Goal: Transaction & Acquisition: Book appointment/travel/reservation

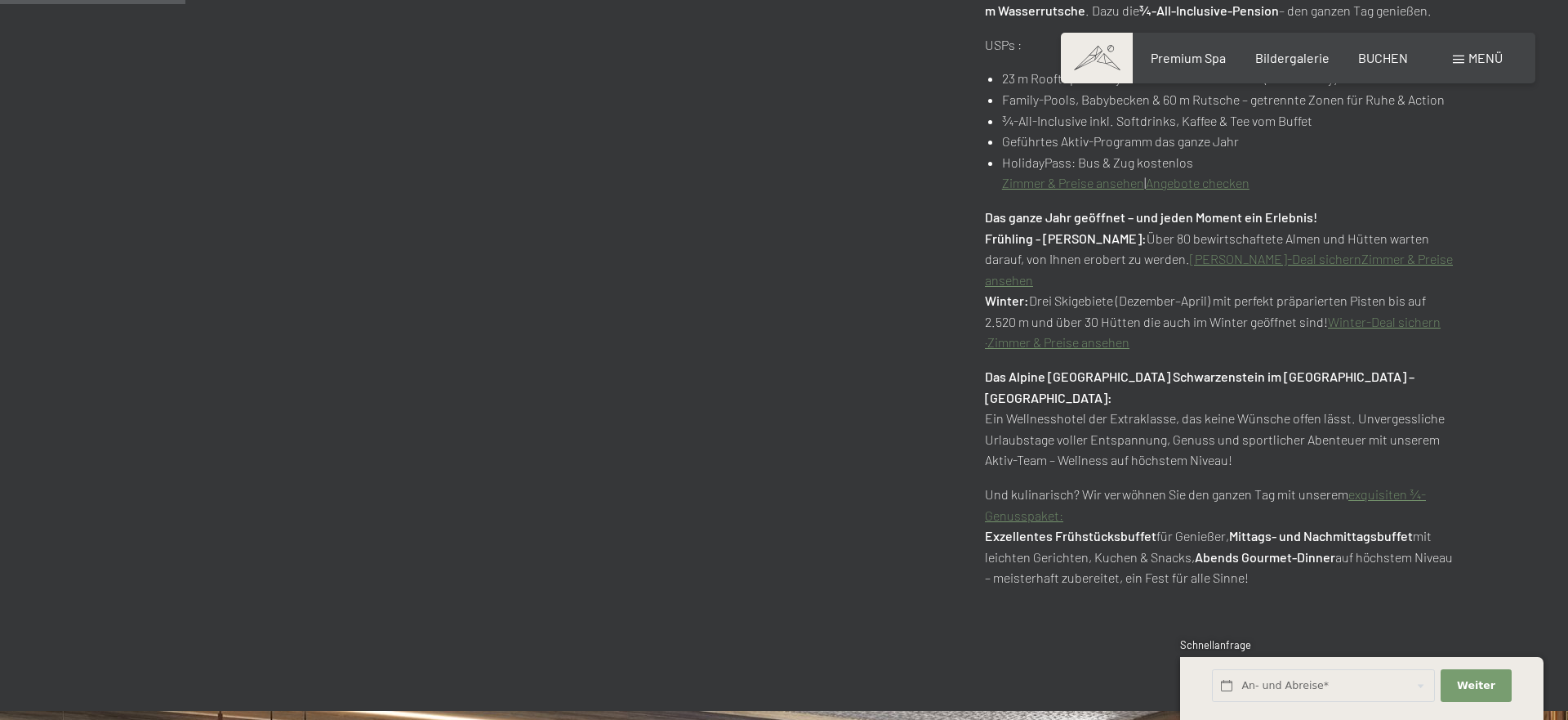
scroll to position [1262, 0]
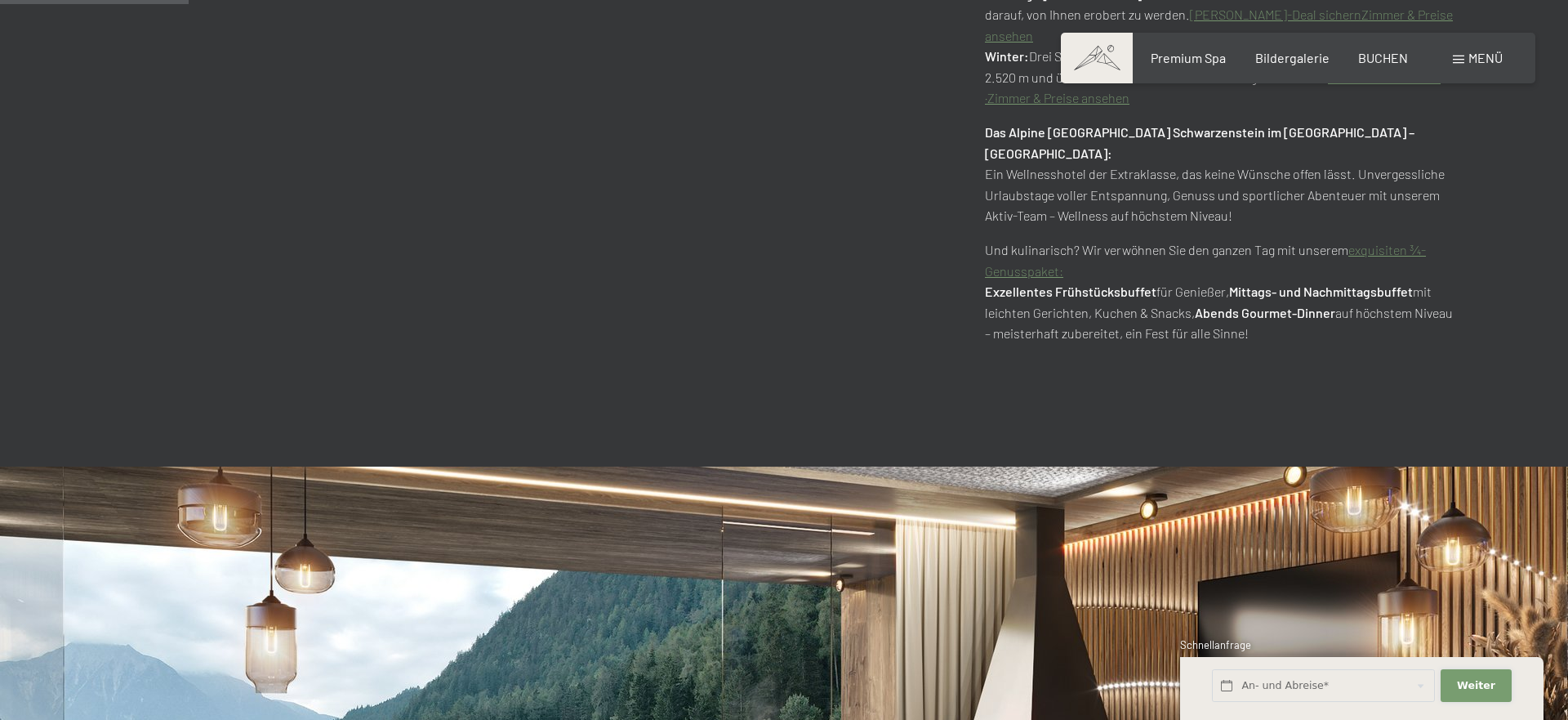
drag, startPoint x: 1478, startPoint y: 687, endPoint x: 908, endPoint y: 466, distance: 611.3
click at [1478, 687] on span "Weiter" at bounding box center [1476, 686] width 39 height 15
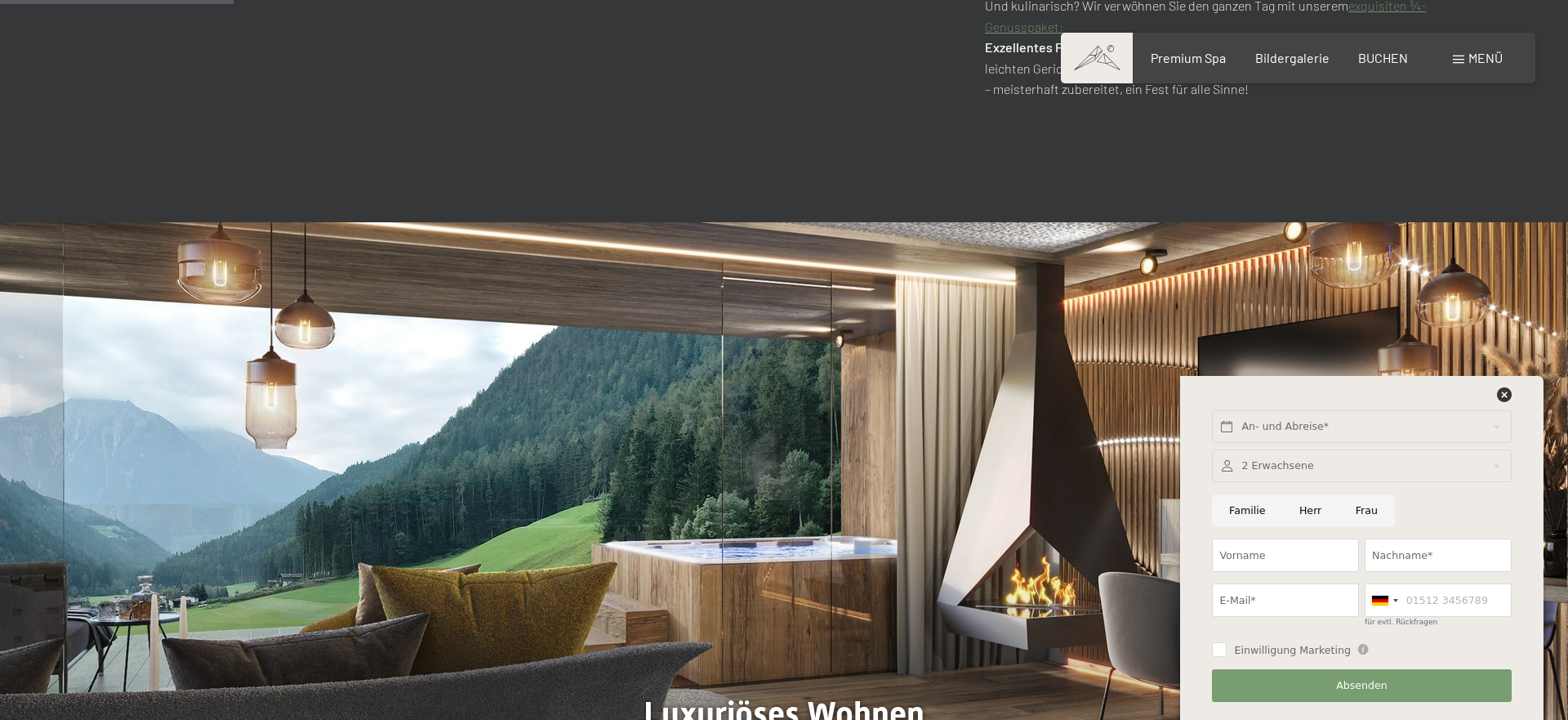
scroll to position [1665, 0]
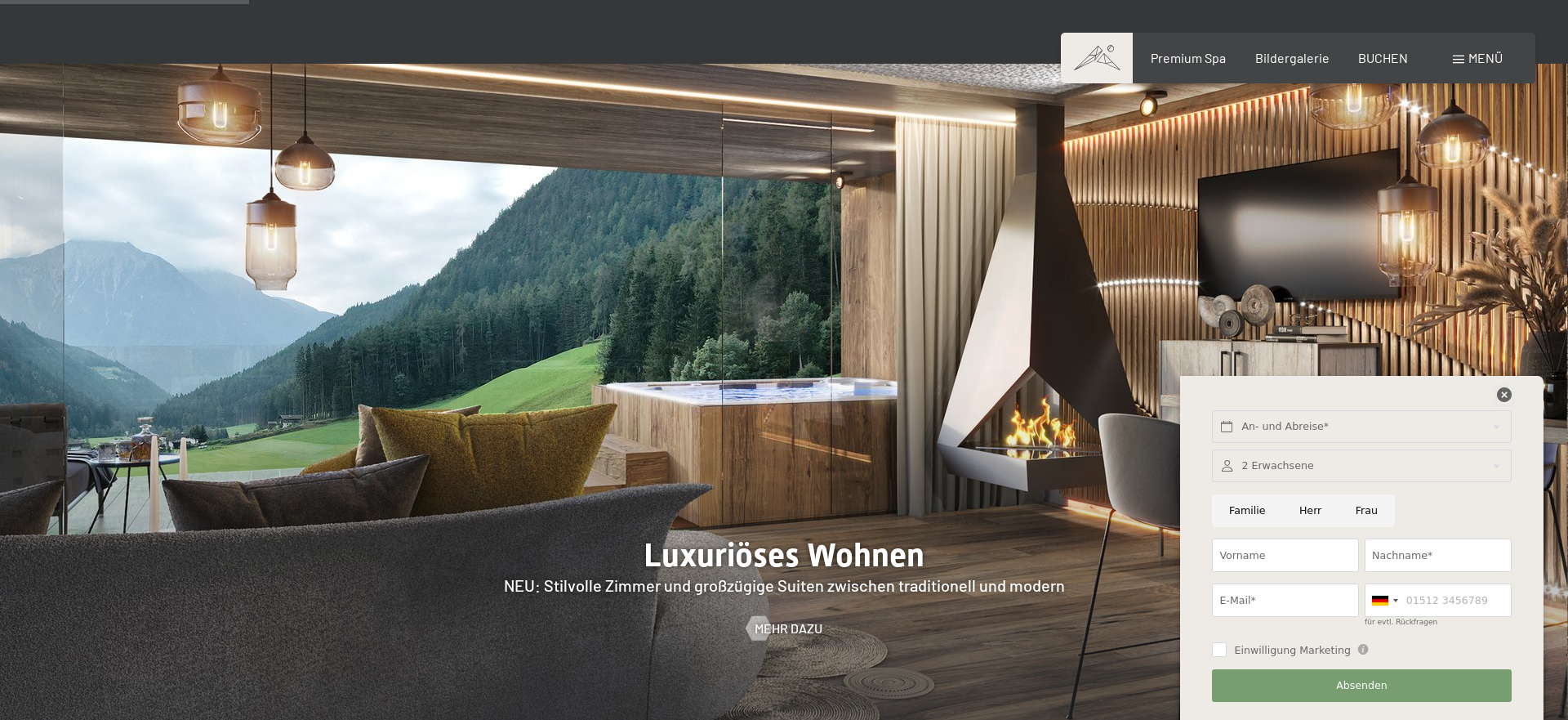
click at [1503, 398] on icon at bounding box center [1505, 394] width 15 height 15
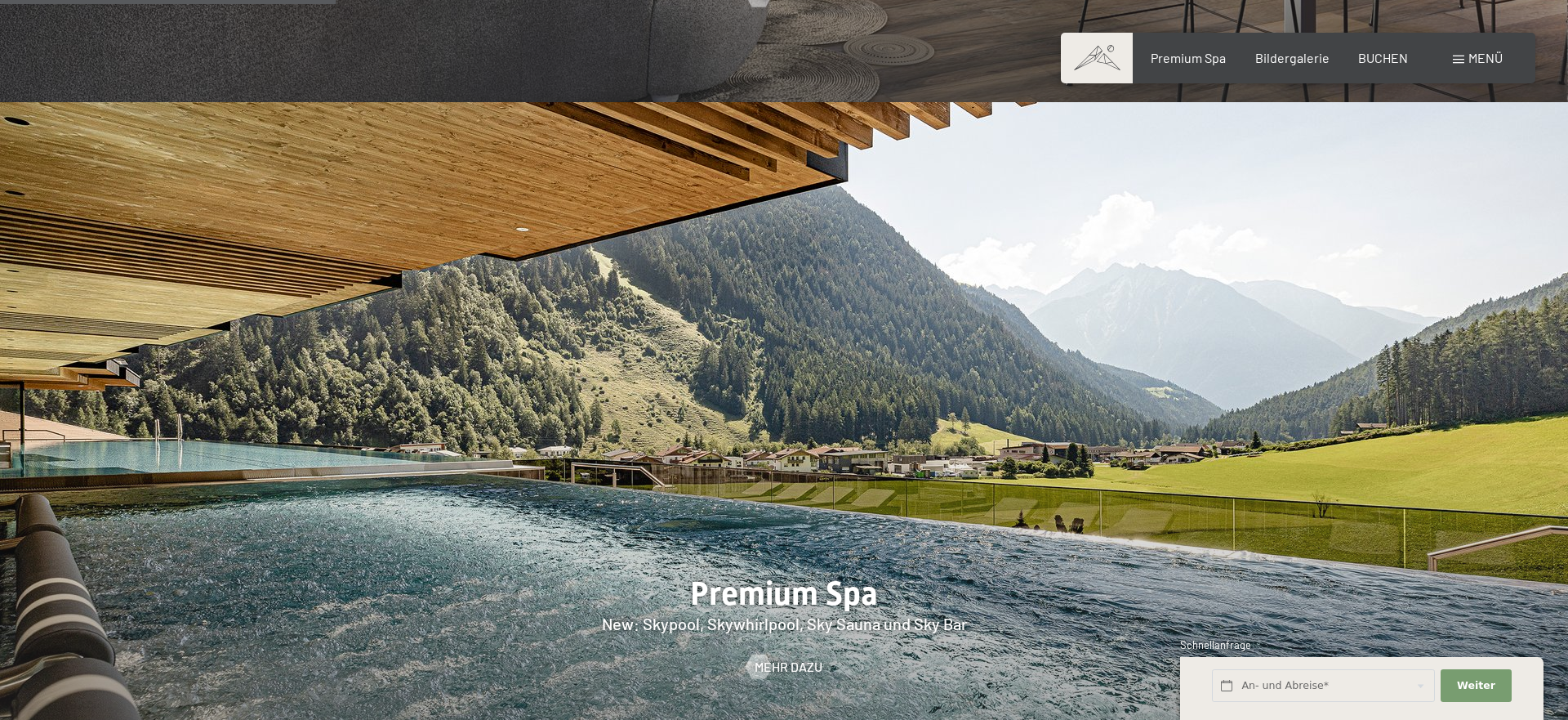
scroll to position [2465, 0]
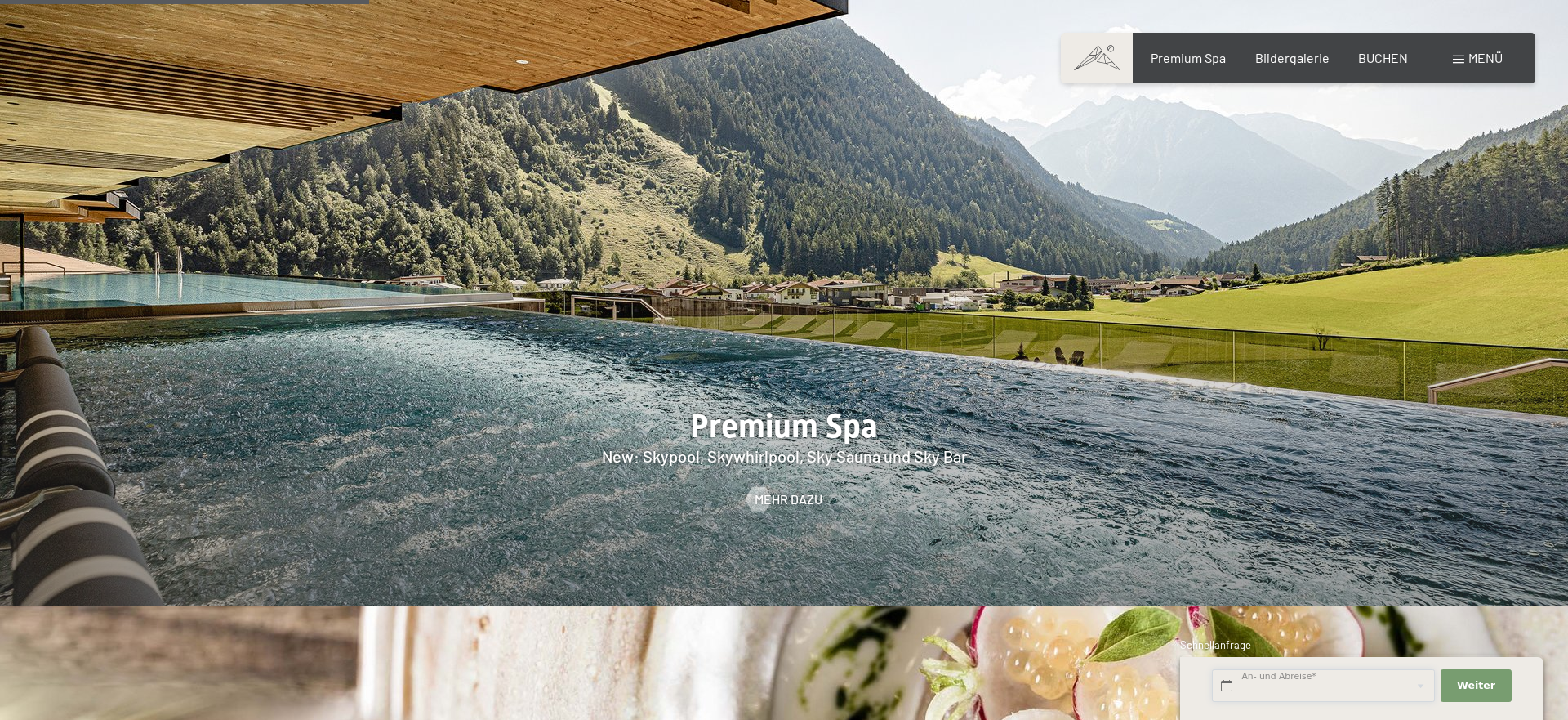
click at [1276, 688] on input "text" at bounding box center [1323, 686] width 223 height 33
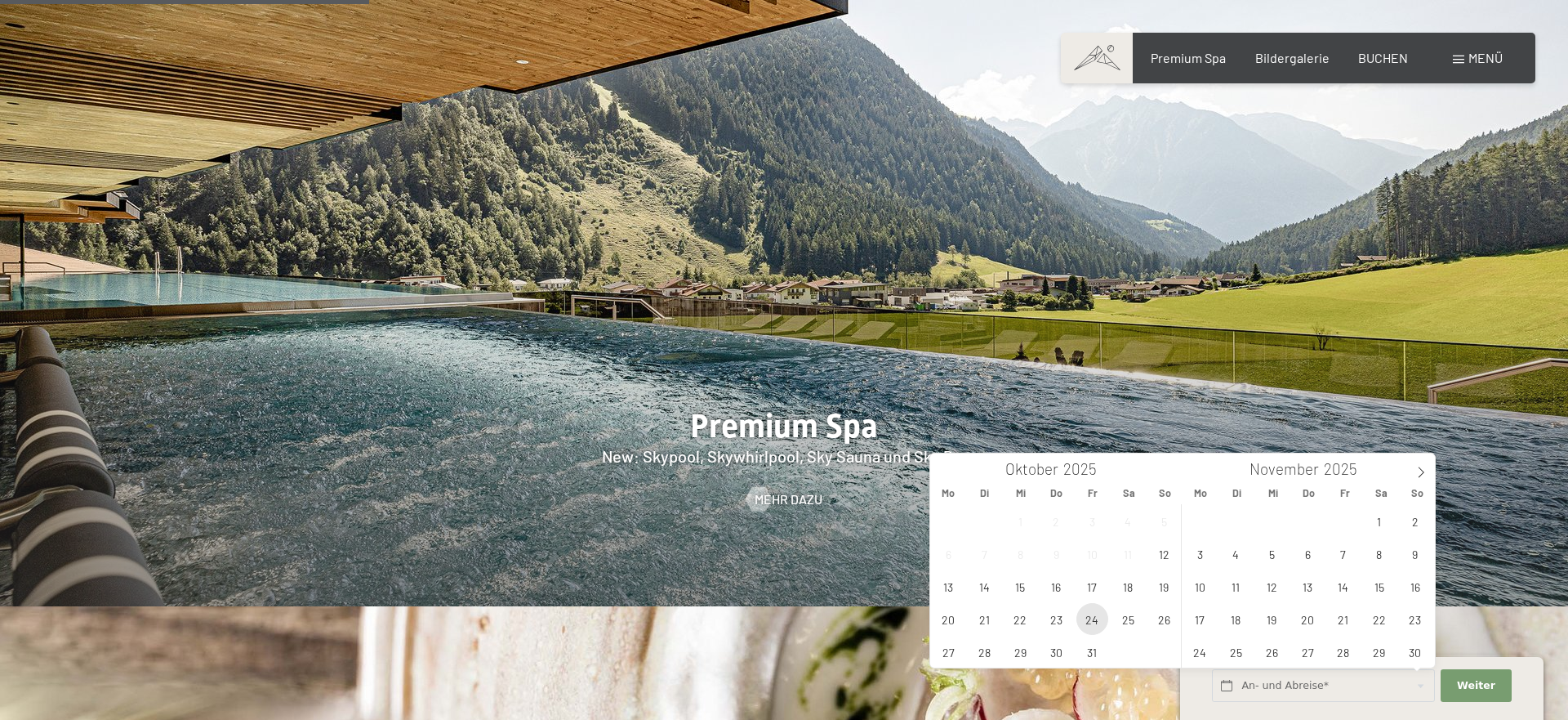
click at [1099, 625] on span "24" at bounding box center [1092, 619] width 32 height 32
click at [957, 644] on span "27" at bounding box center [949, 651] width 32 height 32
type input "Fr. 24.10.2025 - Mo. 27.10.2025"
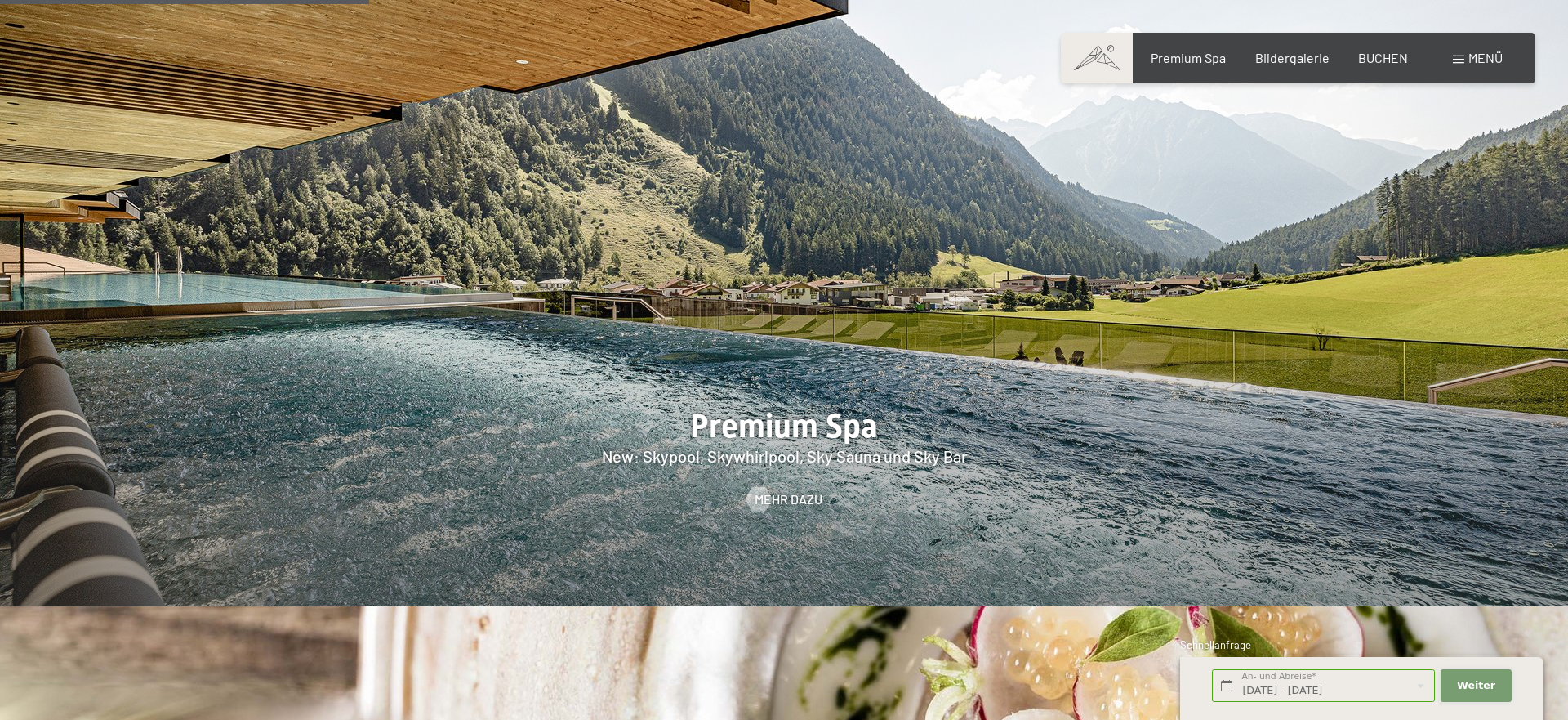
click at [1476, 690] on span "Weiter" at bounding box center [1476, 686] width 39 height 15
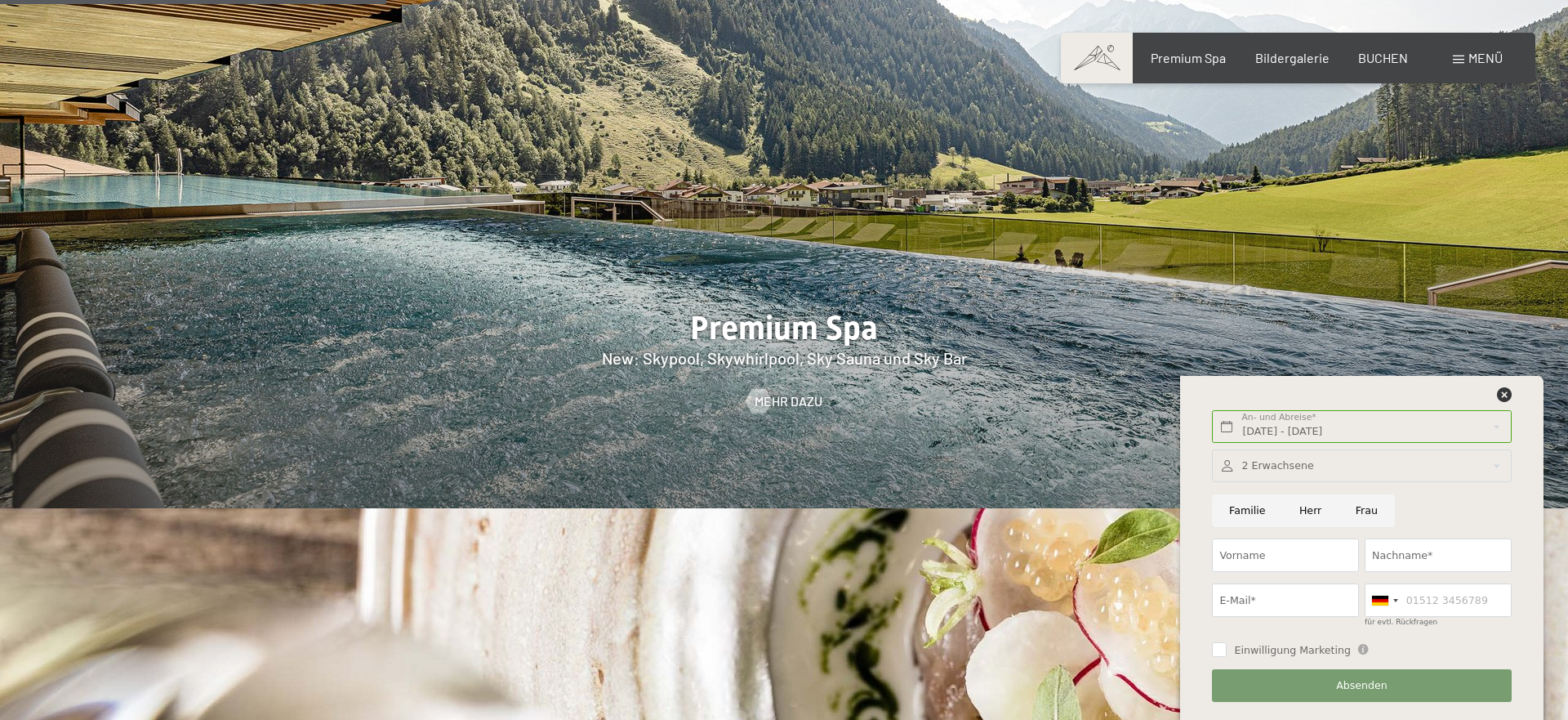
scroll to position [2578, 0]
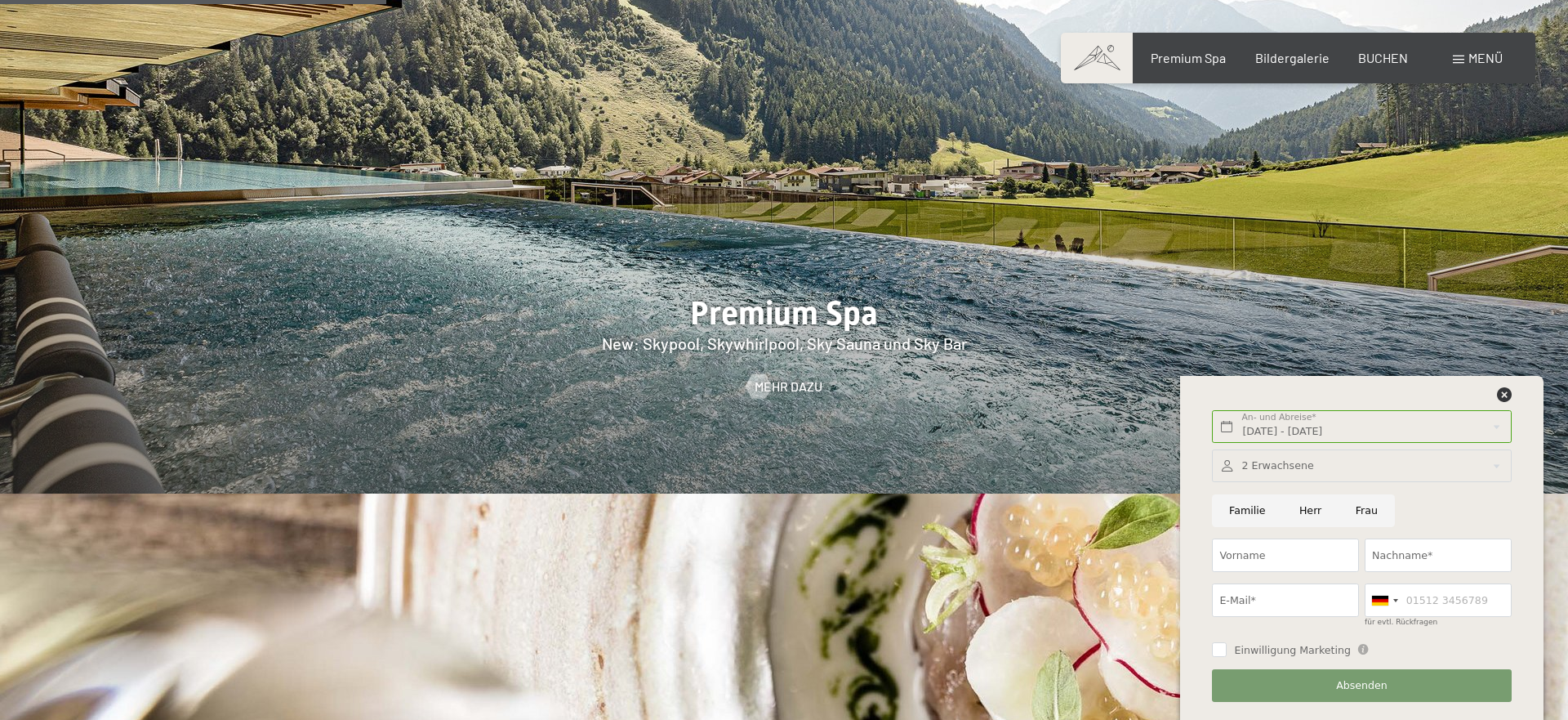
click at [1512, 397] on div at bounding box center [1362, 398] width 305 height 23
click at [1384, 63] on div "BUCHEN" at bounding box center [1383, 56] width 50 height 18
click at [1373, 63] on span "BUCHEN" at bounding box center [1383, 56] width 50 height 16
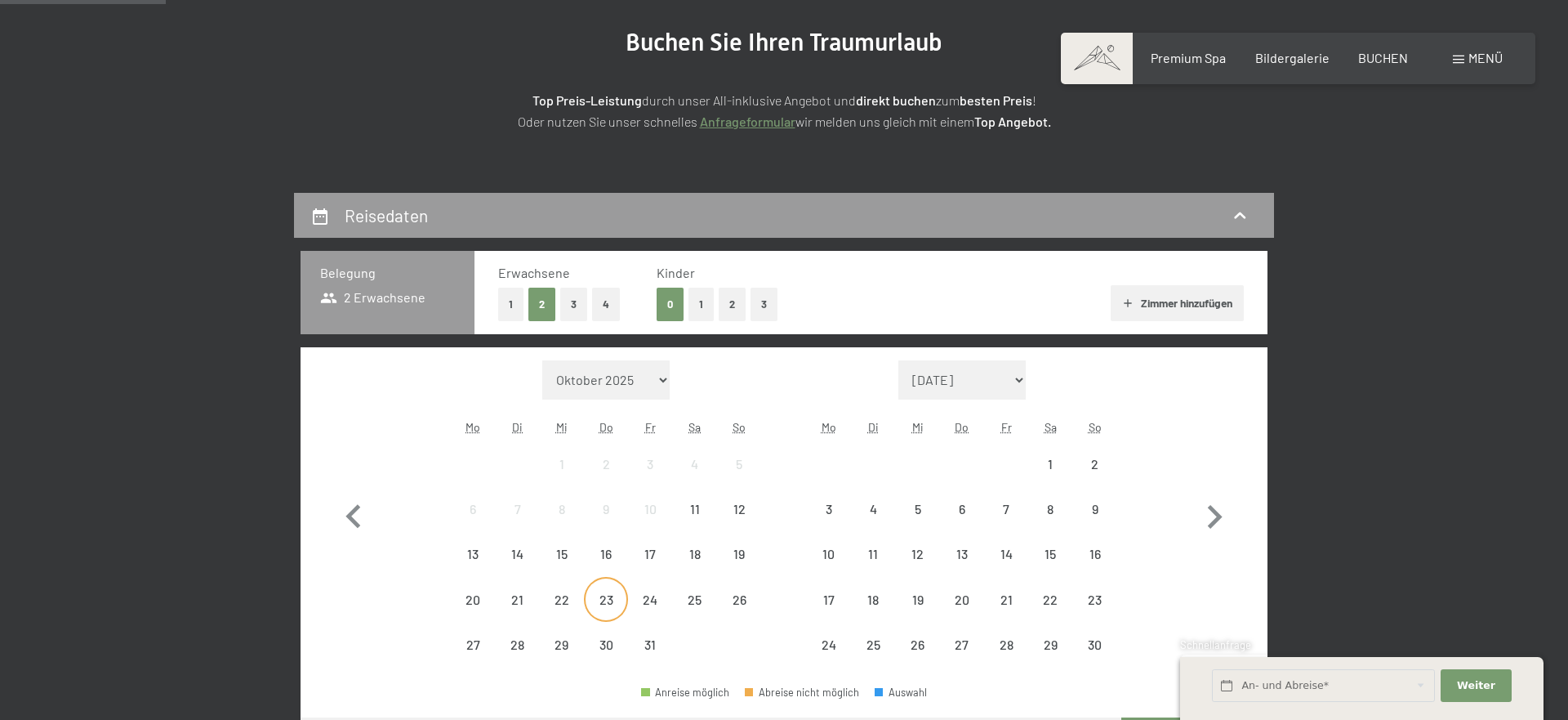
scroll to position [311, 0]
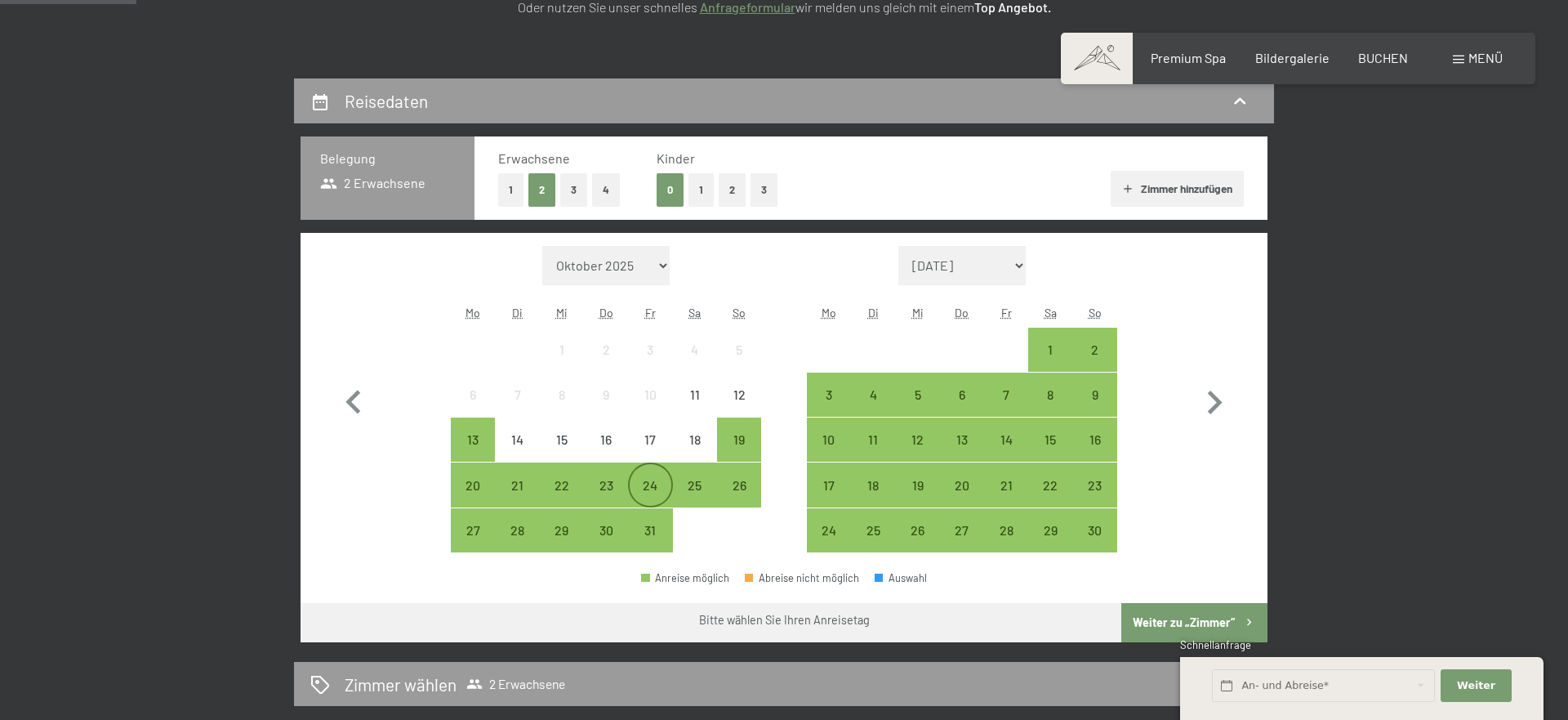
click at [665, 490] on div "24" at bounding box center [650, 499] width 41 height 41
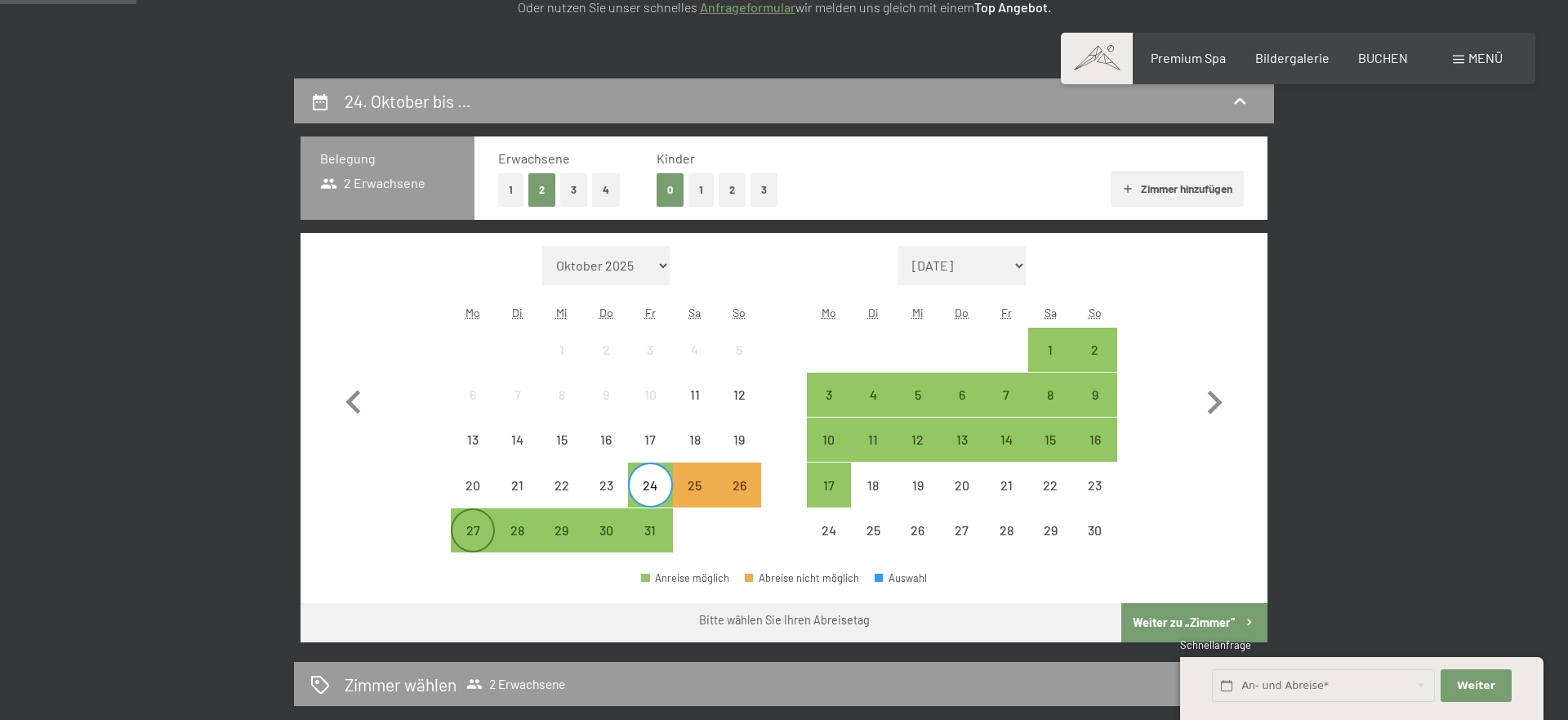
click at [472, 537] on div "27" at bounding box center [473, 544] width 41 height 41
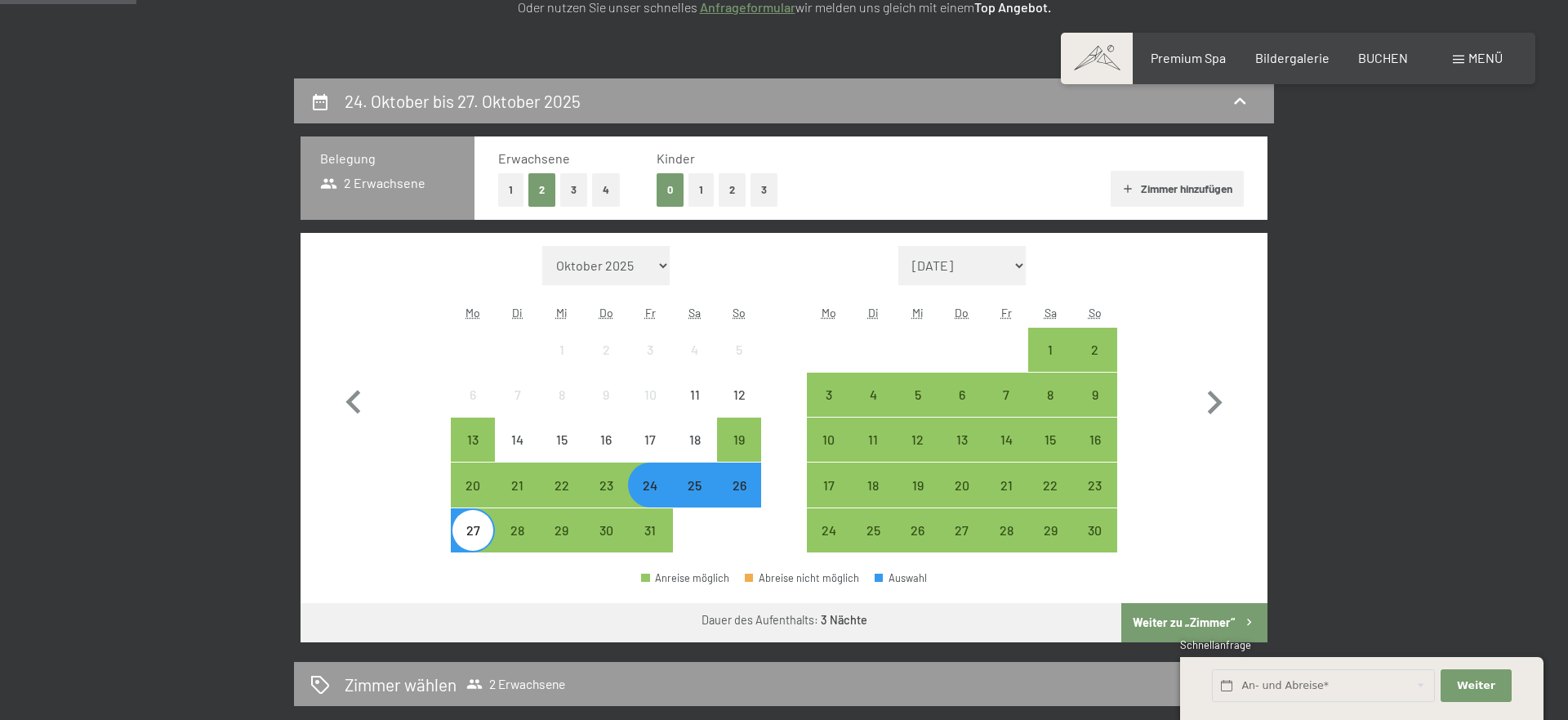
click at [1150, 612] on button "Weiter zu „Zimmer“" at bounding box center [1194, 622] width 146 height 40
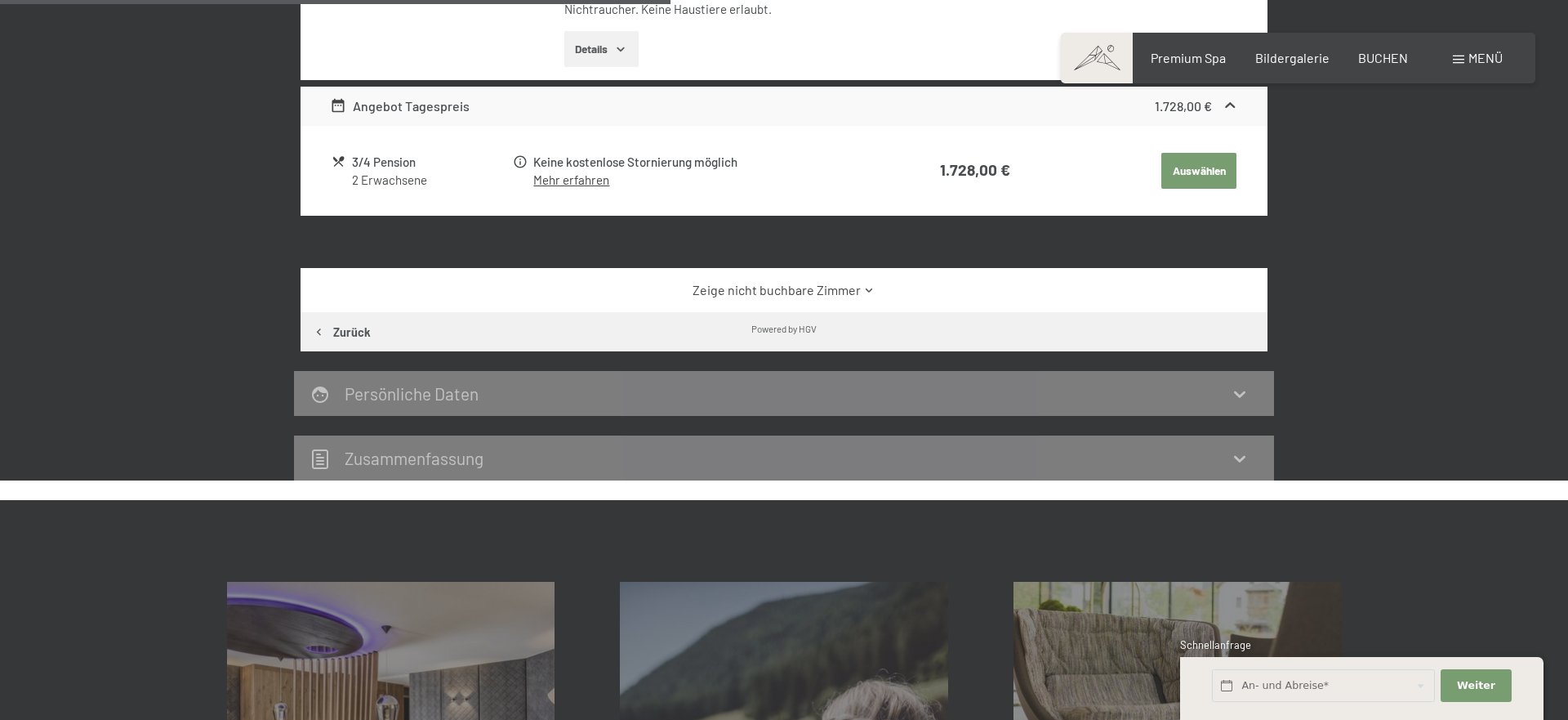
scroll to position [427, 0]
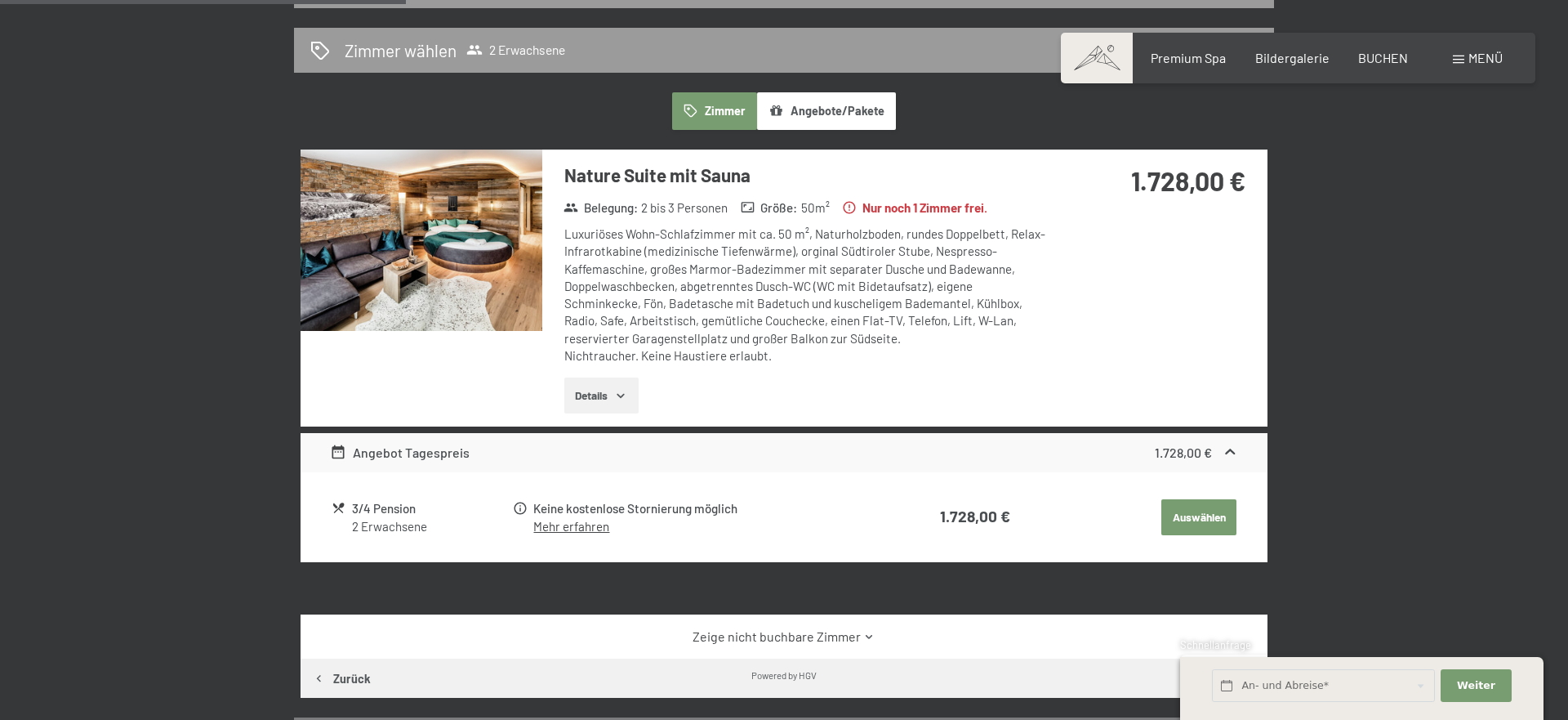
click at [488, 285] on img at bounding box center [421, 241] width 241 height 182
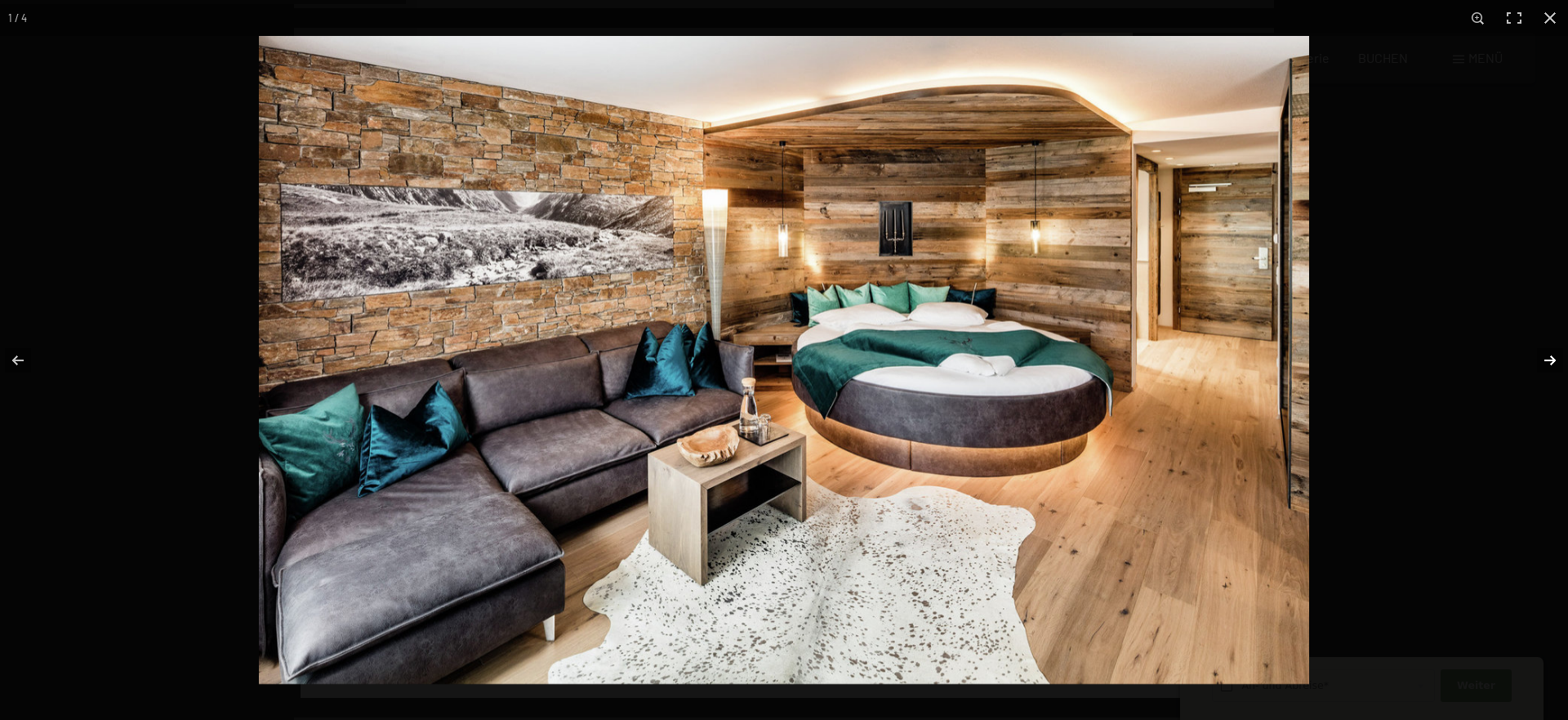
click at [1555, 356] on button "button" at bounding box center [1539, 360] width 57 height 82
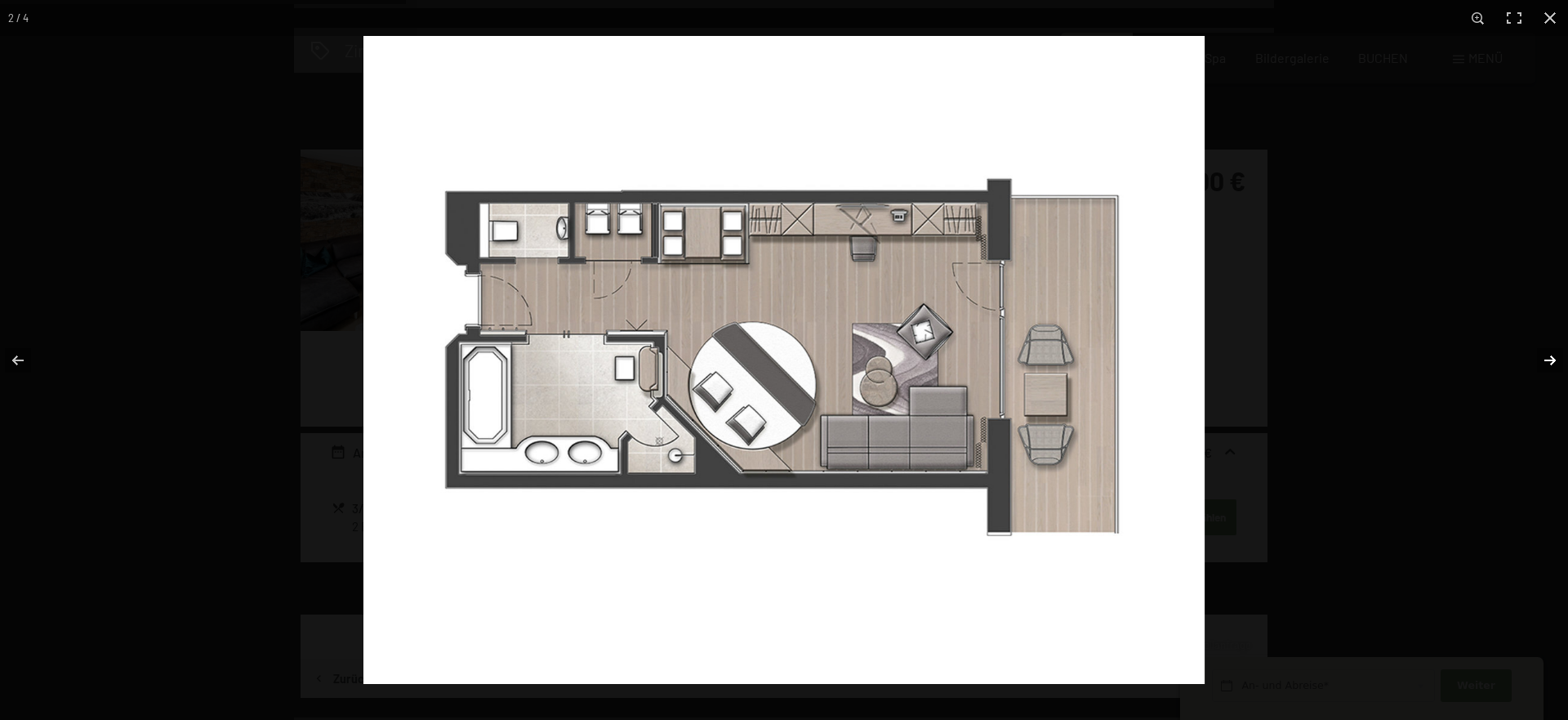
click at [1555, 356] on button "button" at bounding box center [1539, 360] width 57 height 82
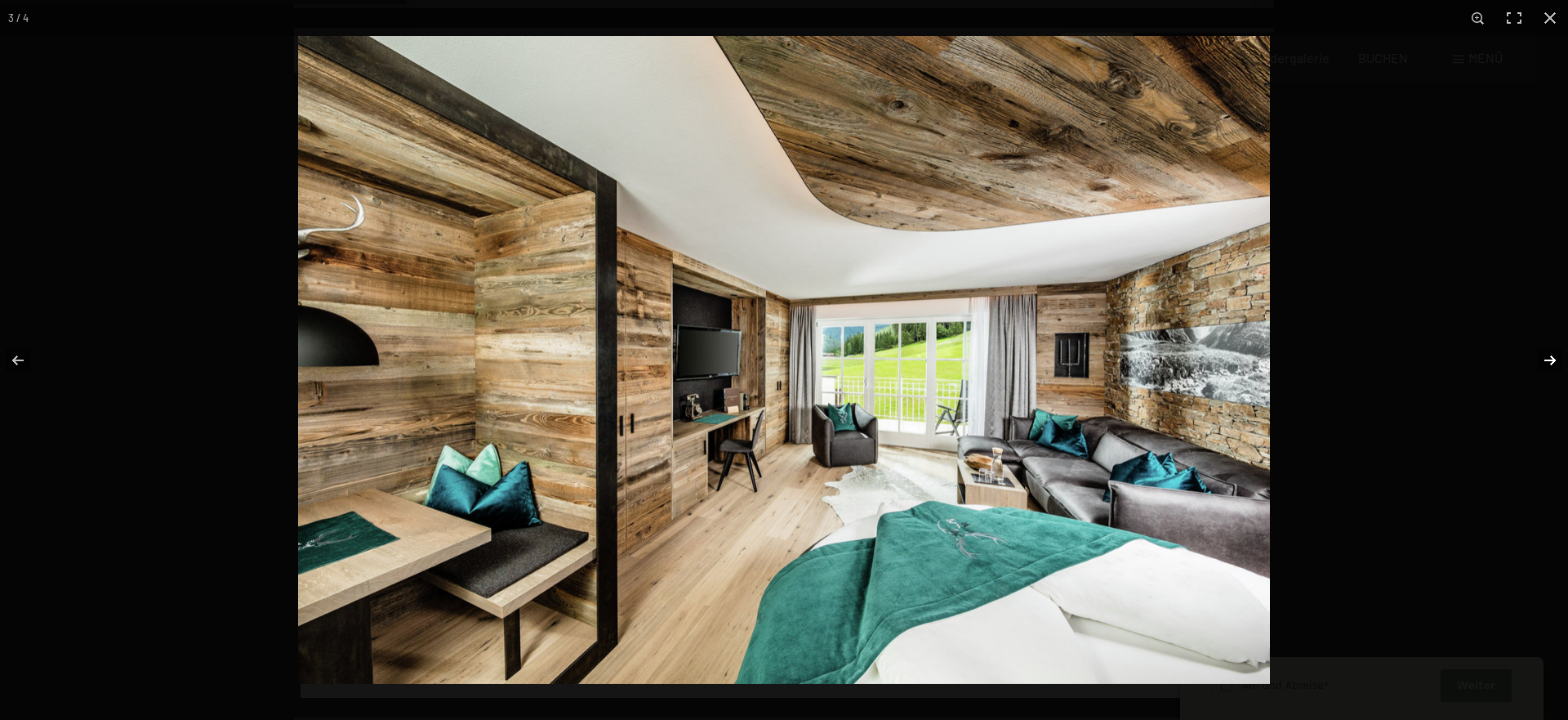
click at [1555, 356] on button "button" at bounding box center [1539, 360] width 57 height 82
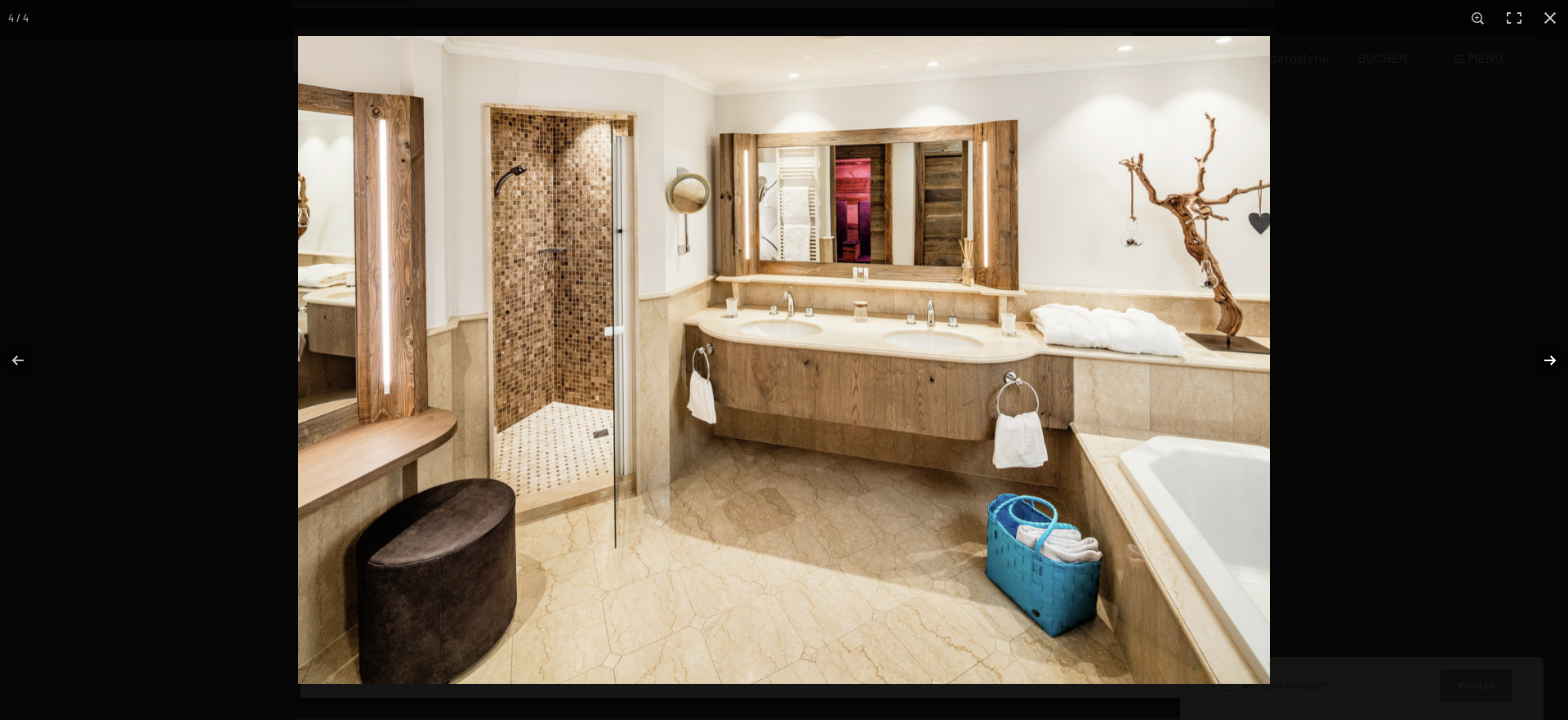
click at [1555, 356] on button "button" at bounding box center [1539, 360] width 57 height 82
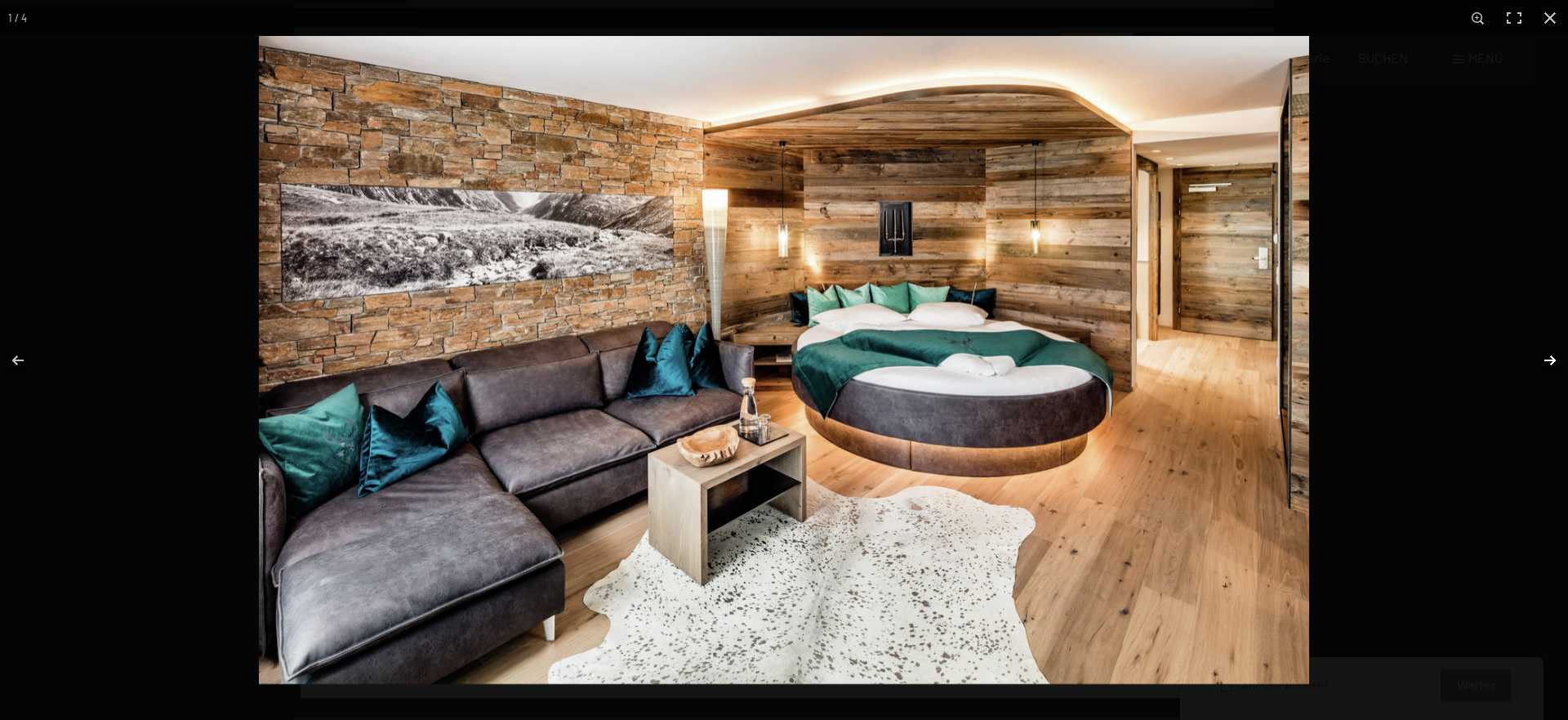
click at [1555, 356] on button "button" at bounding box center [1539, 360] width 57 height 82
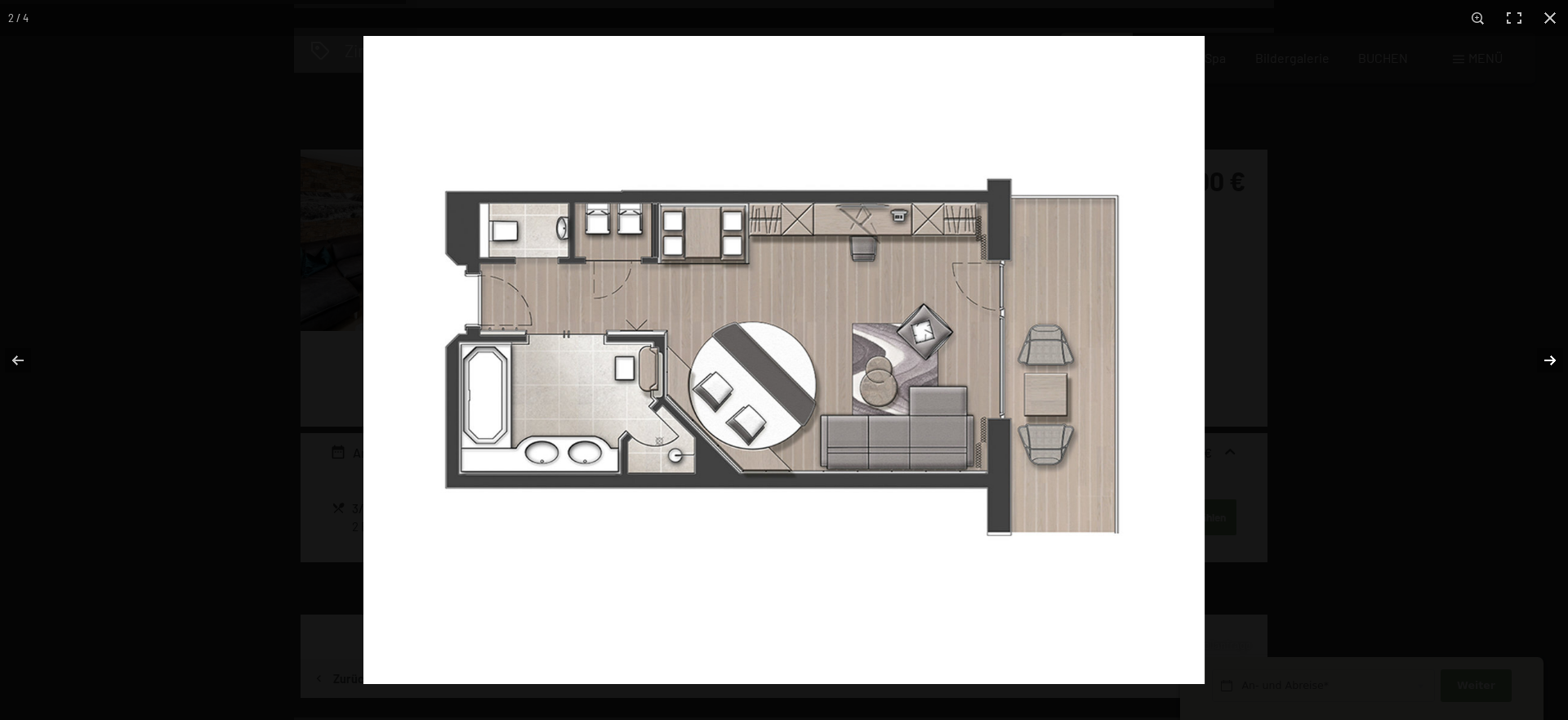
click at [1555, 356] on button "button" at bounding box center [1539, 360] width 57 height 82
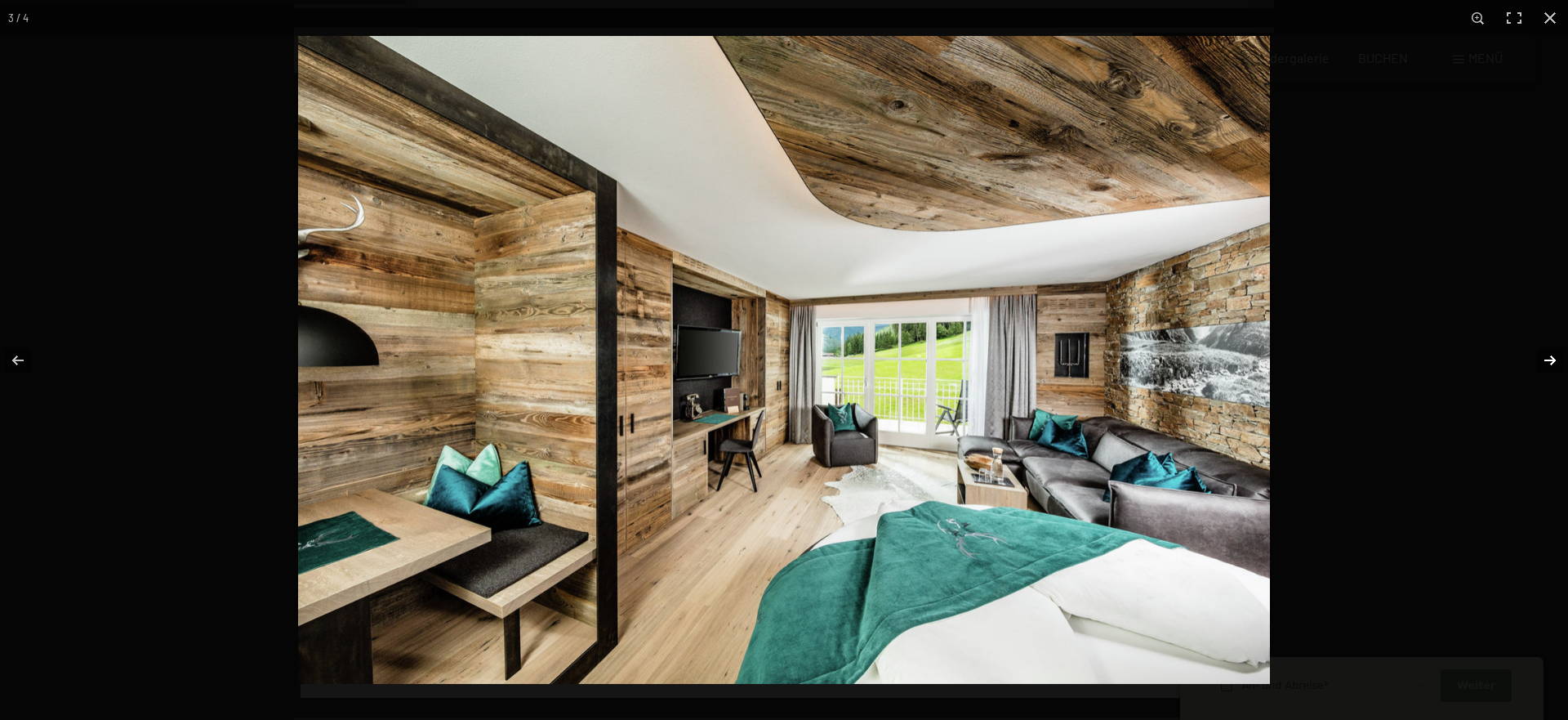
click at [1555, 356] on button "button" at bounding box center [1539, 360] width 57 height 82
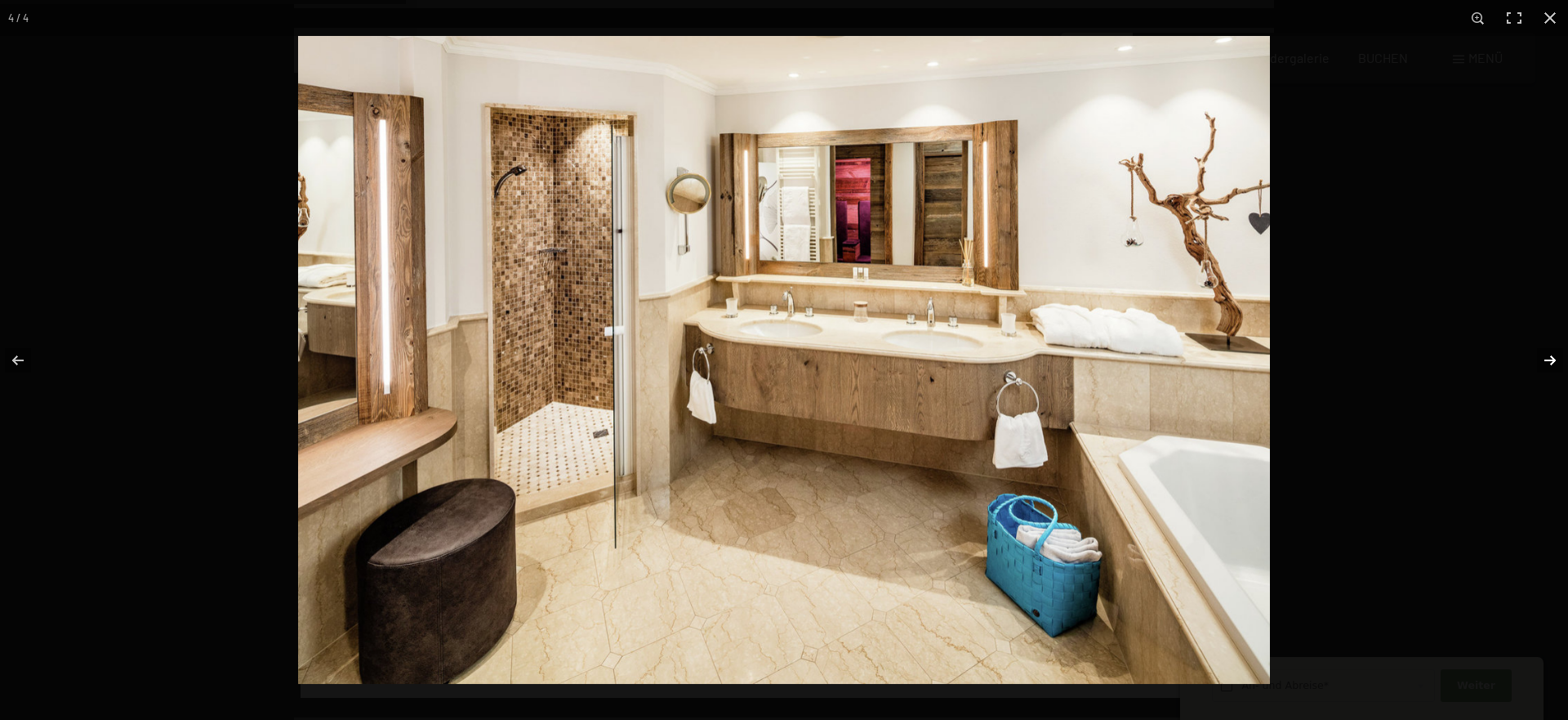
click at [1555, 356] on button "button" at bounding box center [1539, 360] width 57 height 82
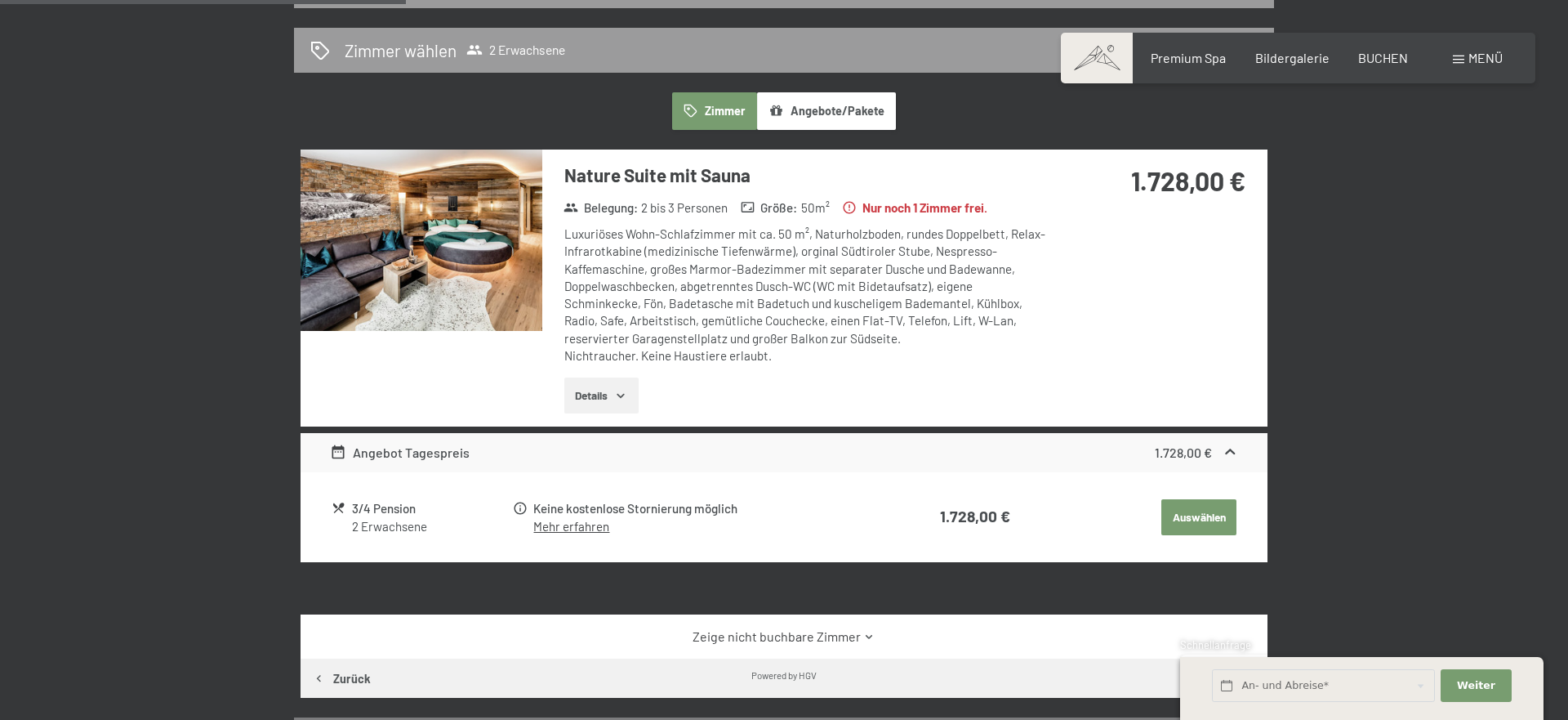
click at [611, 390] on button "Details" at bounding box center [602, 395] width 74 height 36
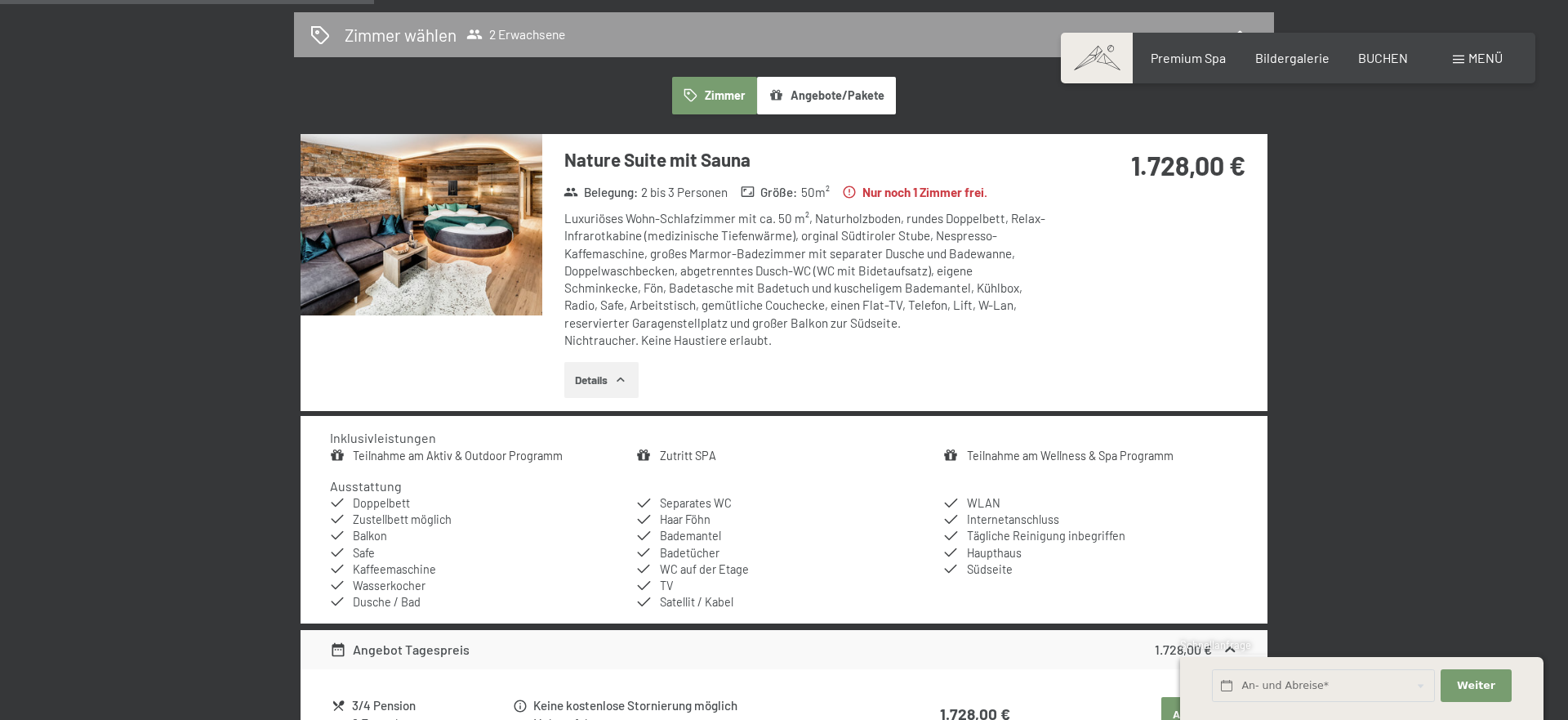
scroll to position [443, 0]
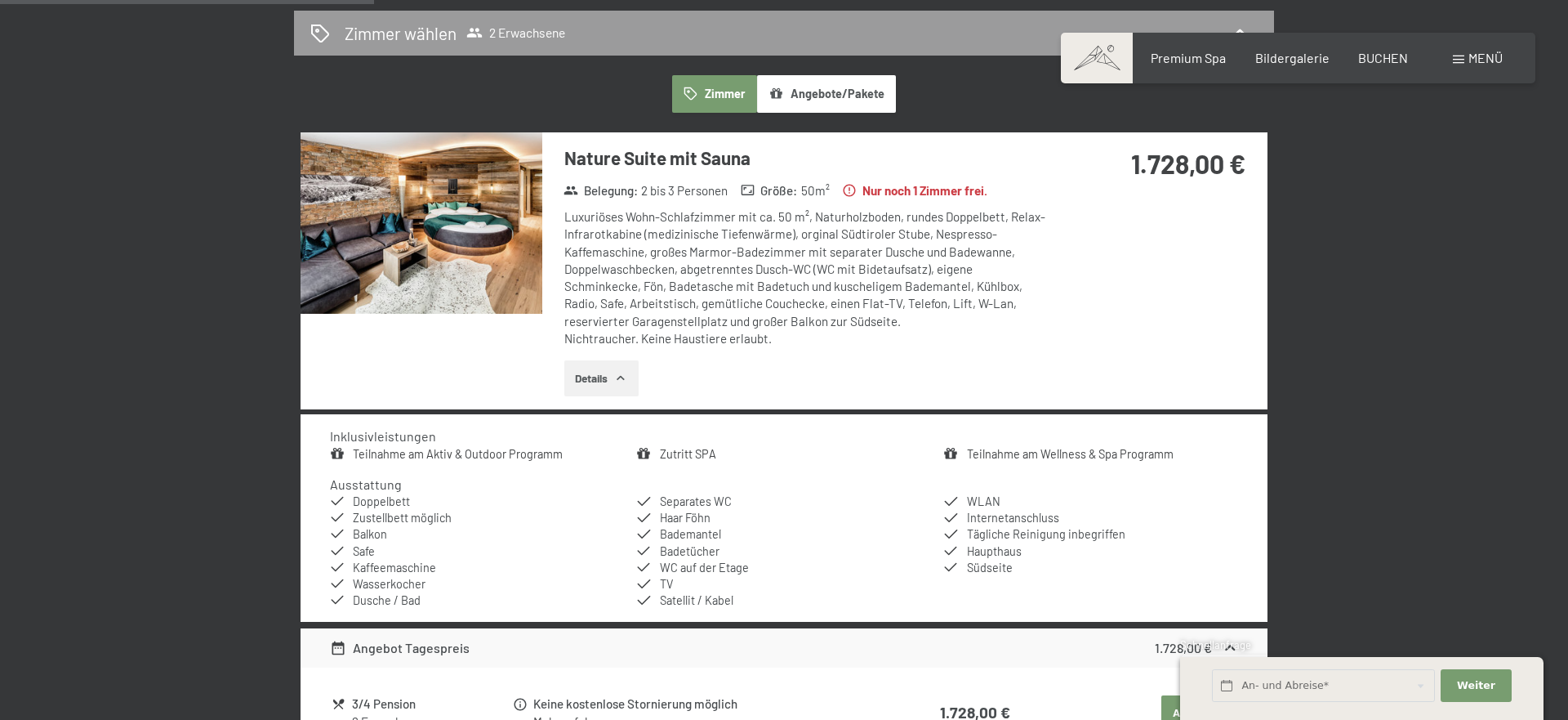
click at [484, 268] on img at bounding box center [421, 223] width 241 height 182
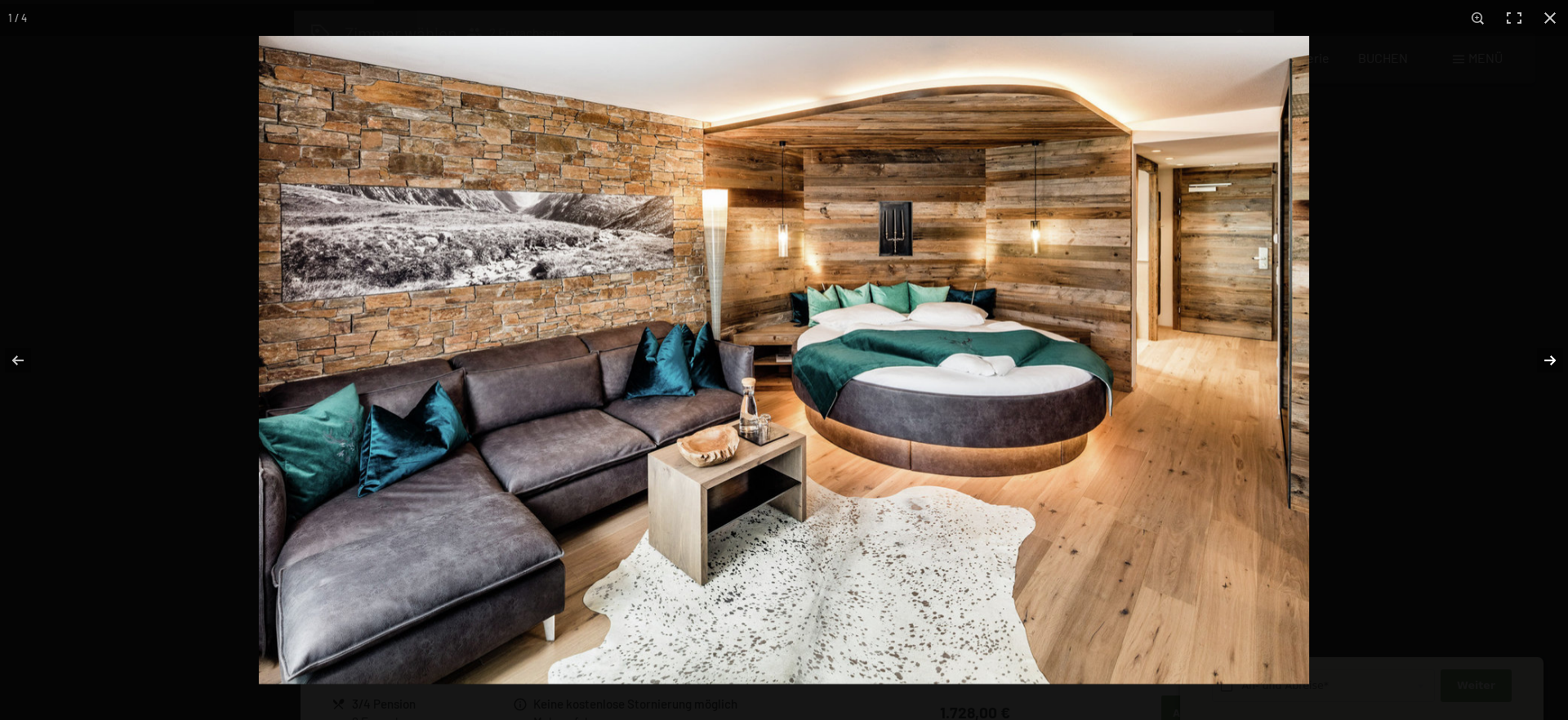
click at [1542, 360] on button "button" at bounding box center [1539, 360] width 57 height 82
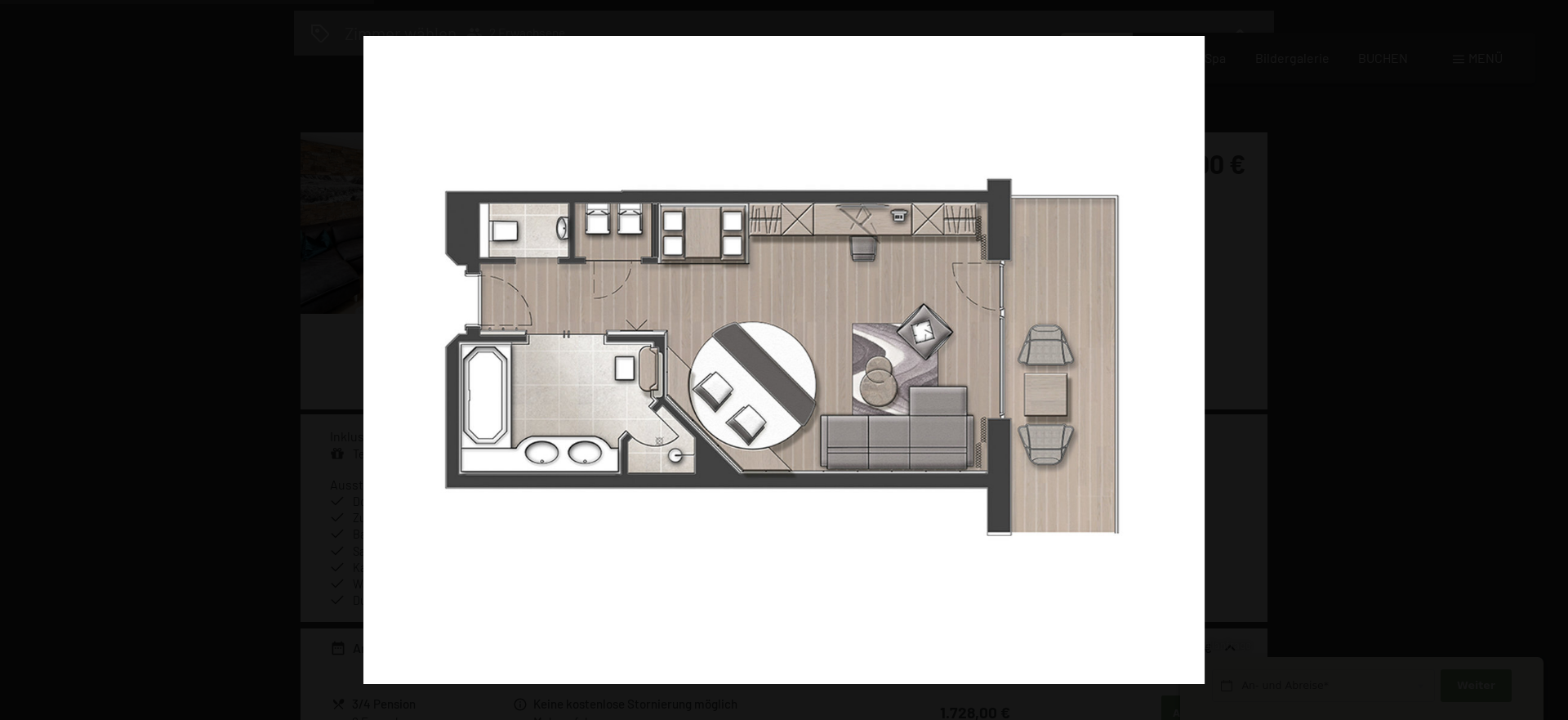
click at [1542, 360] on button "button" at bounding box center [1539, 360] width 57 height 82
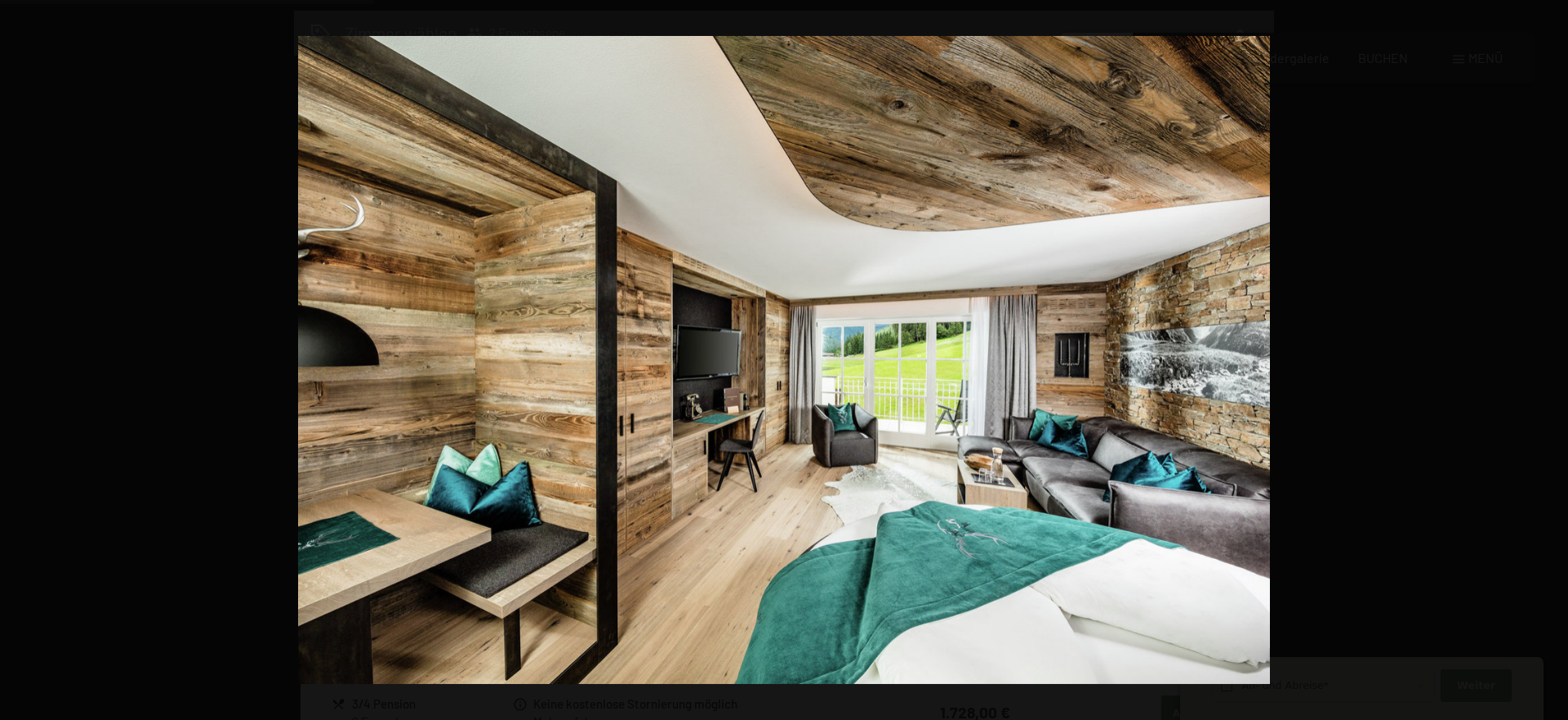
click at [1542, 360] on button "button" at bounding box center [1539, 360] width 57 height 82
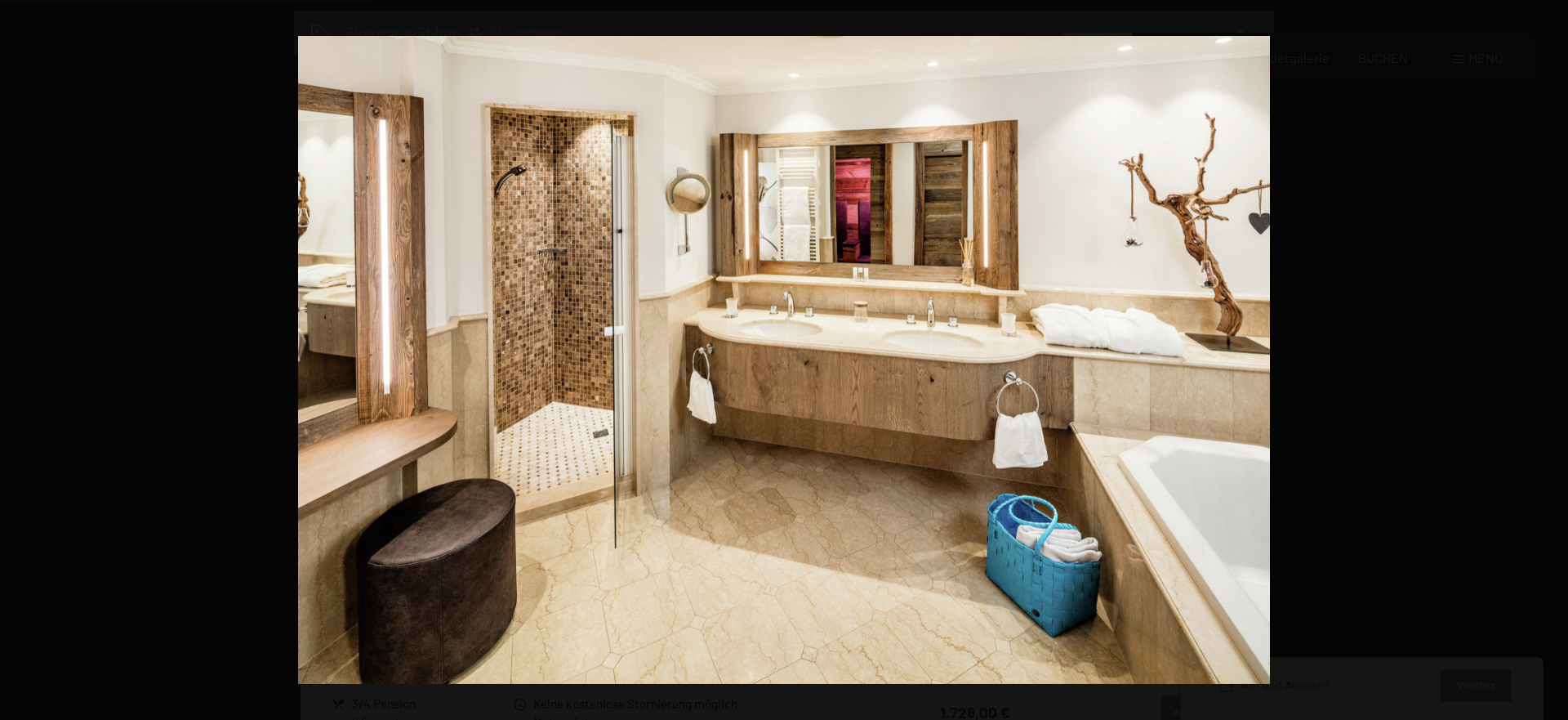
click at [1542, 360] on button "button" at bounding box center [1539, 360] width 57 height 82
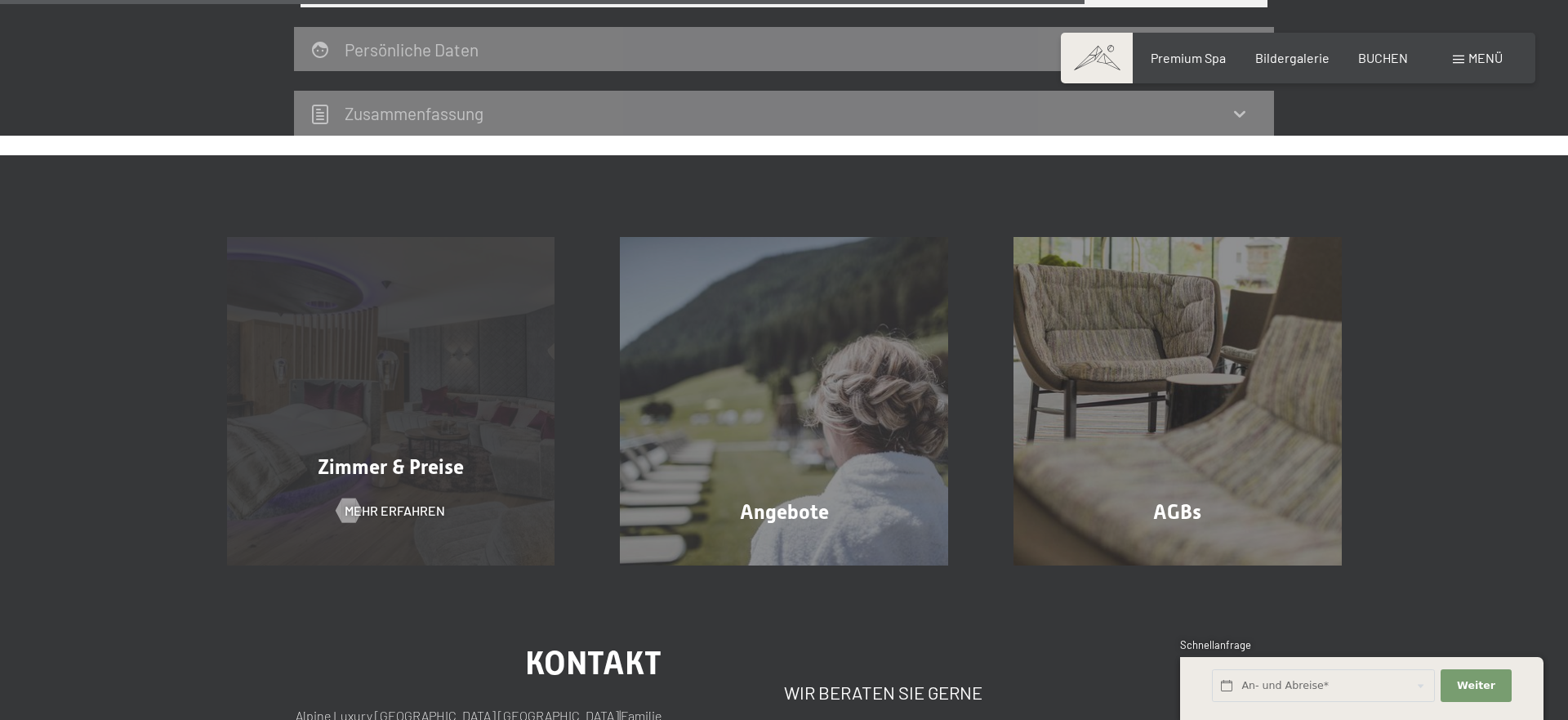
scroll to position [1337, 0]
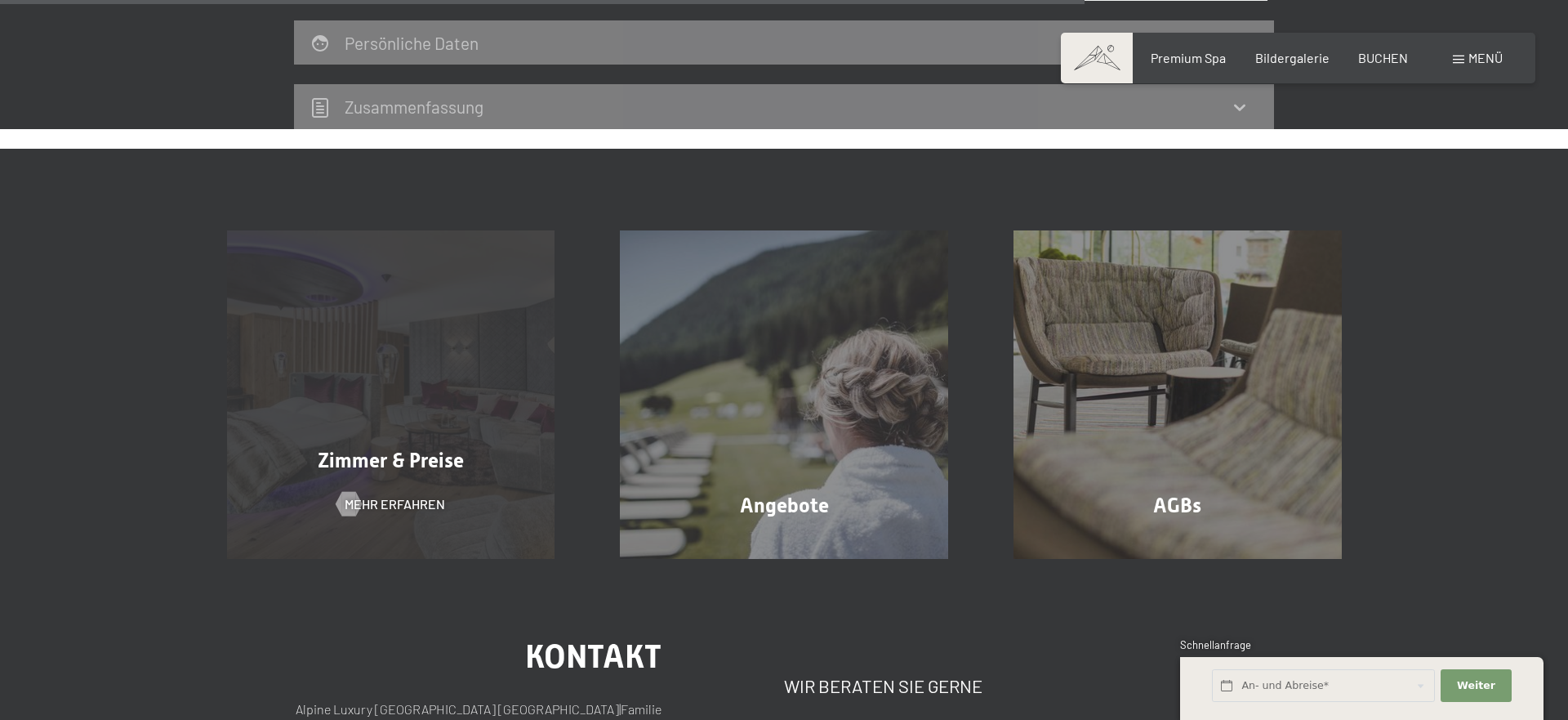
click at [407, 421] on div "Zimmer & Preise Mehr erfahren" at bounding box center [391, 394] width 394 height 329
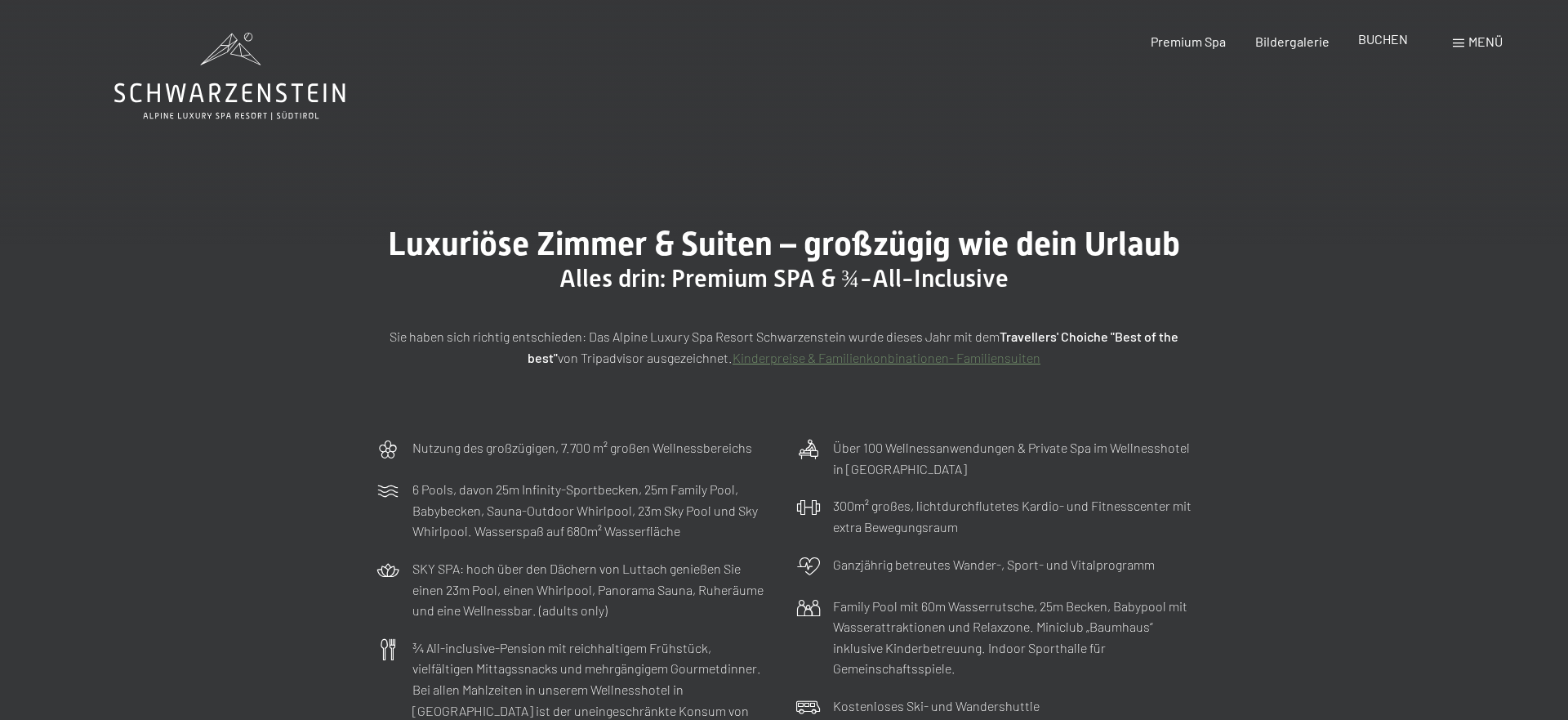
click at [1393, 40] on span "BUCHEN" at bounding box center [1383, 39] width 50 height 16
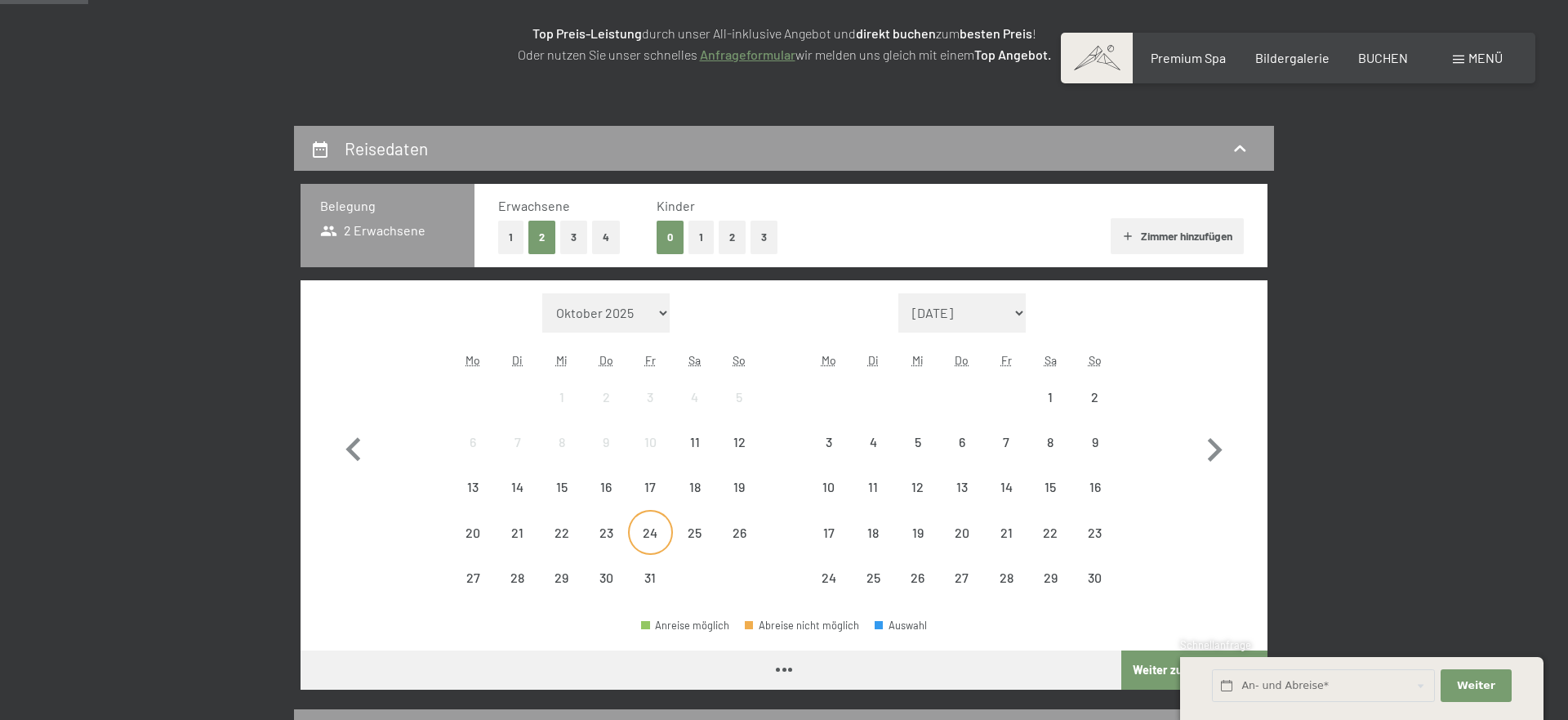
scroll to position [360, 0]
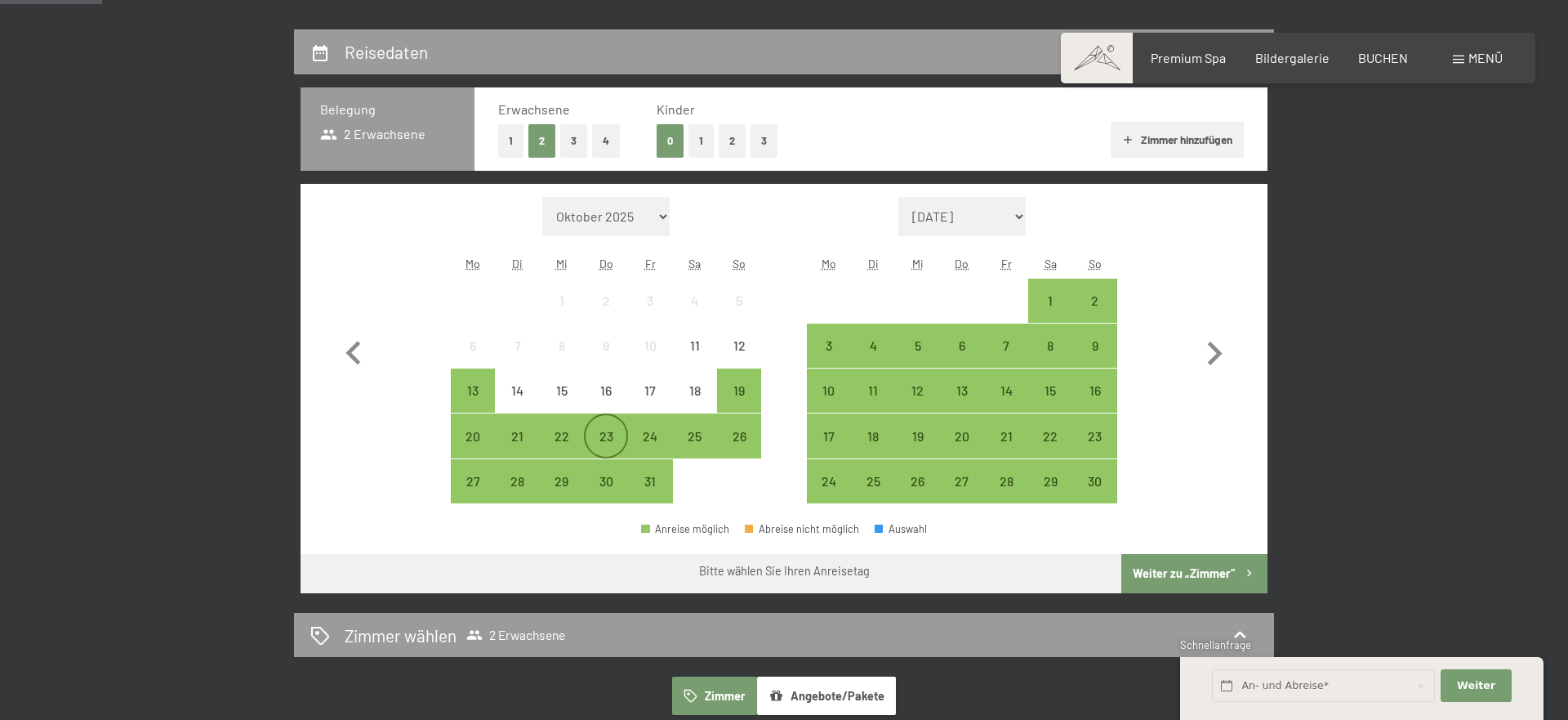
click at [625, 436] on div "23" at bounding box center [606, 450] width 41 height 41
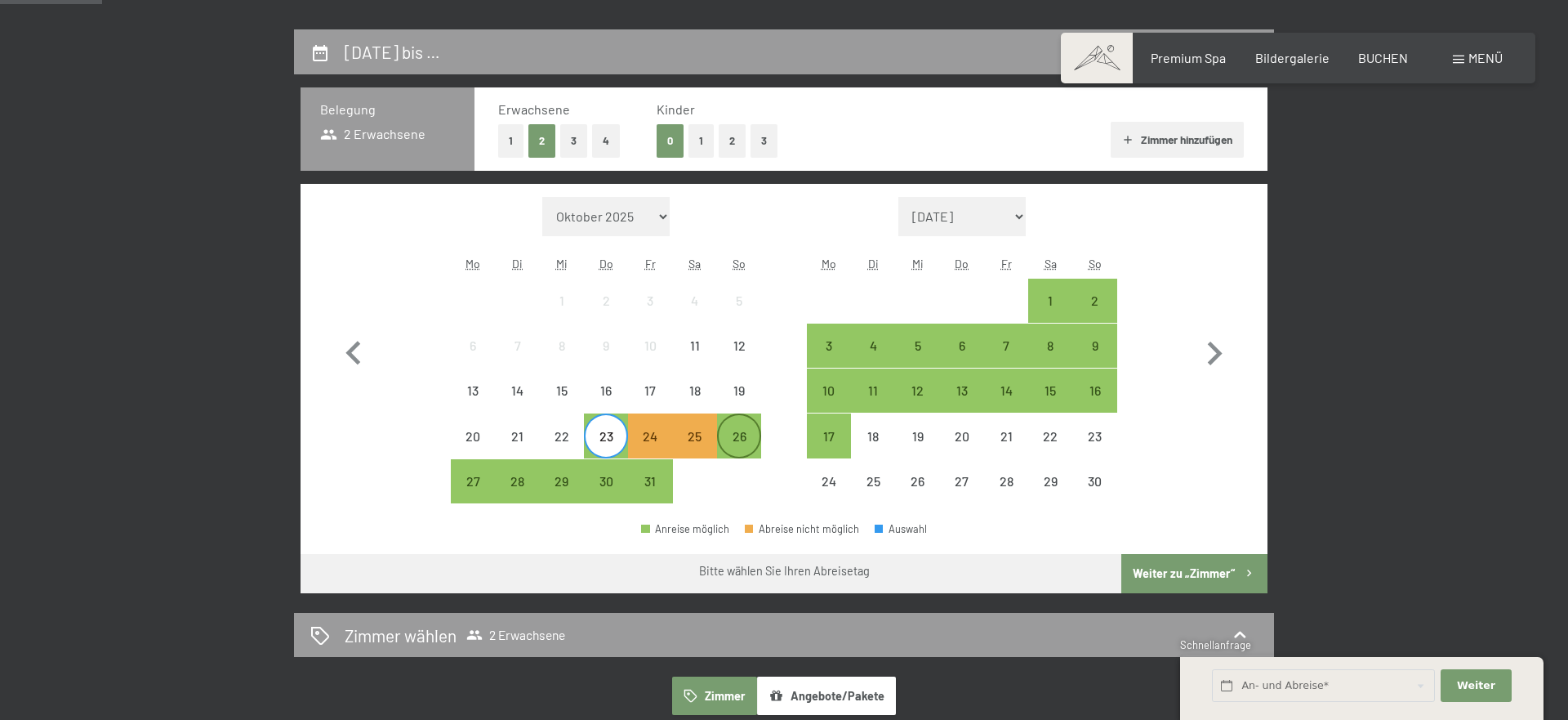
click at [735, 443] on div "26" at bounding box center [739, 450] width 41 height 41
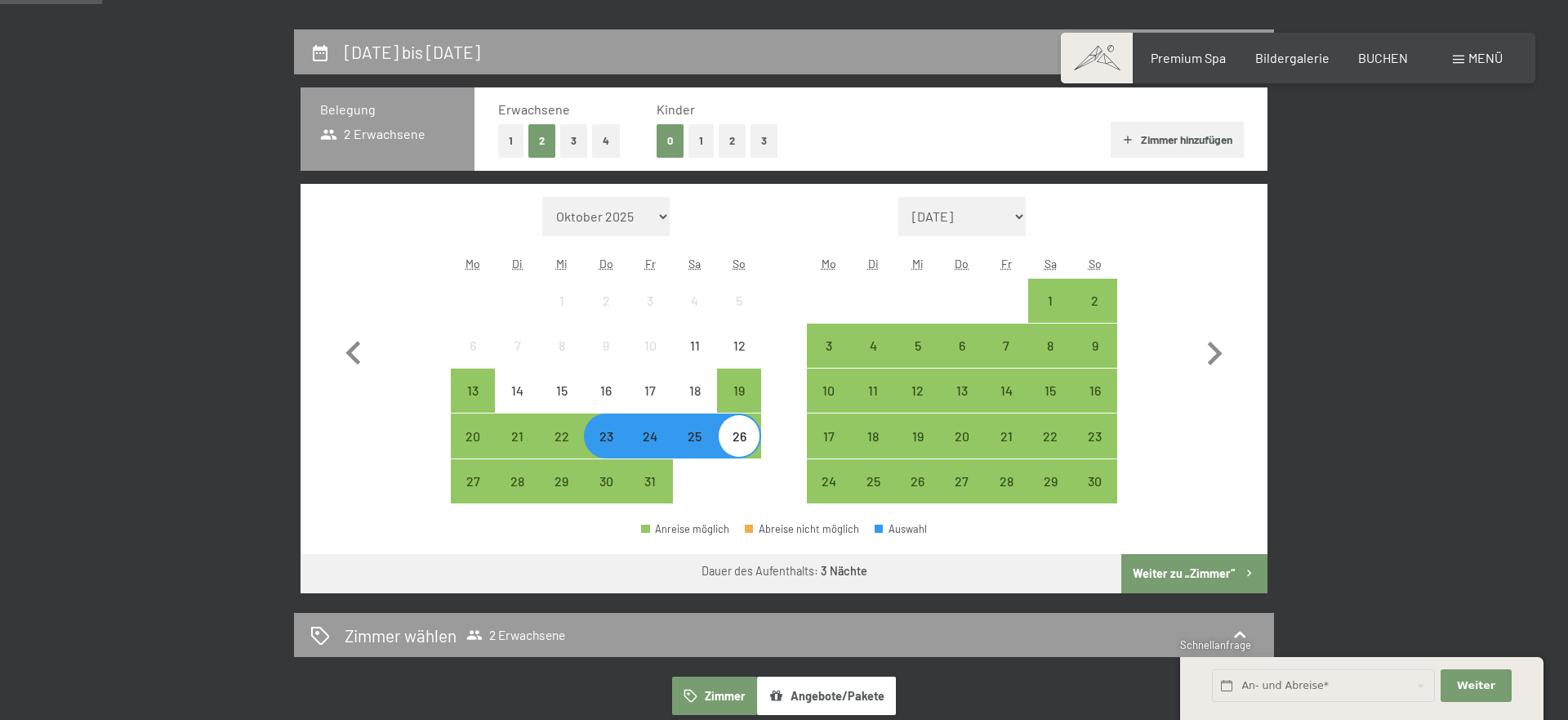
click at [1175, 578] on button "Weiter zu „Zimmer“" at bounding box center [1194, 574] width 146 height 40
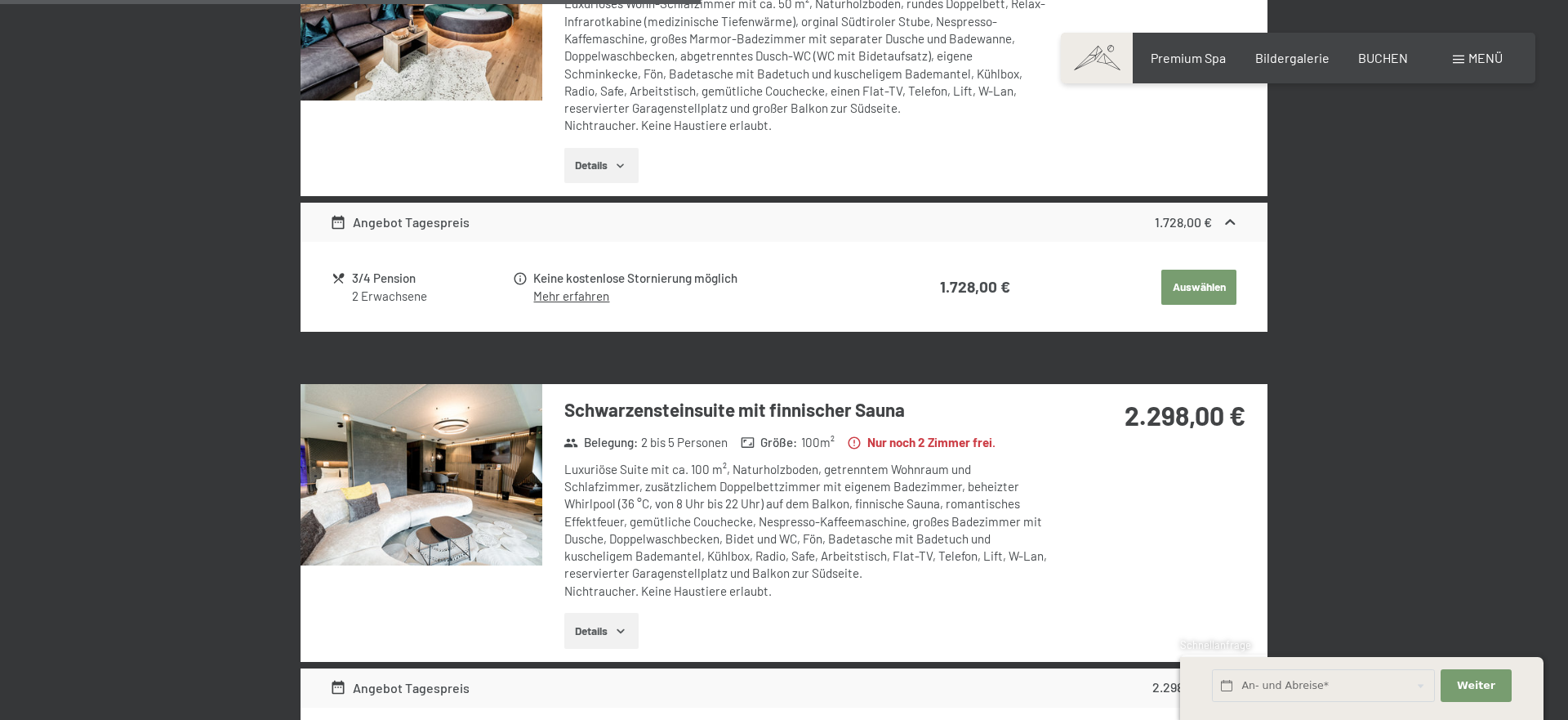
scroll to position [1162, 0]
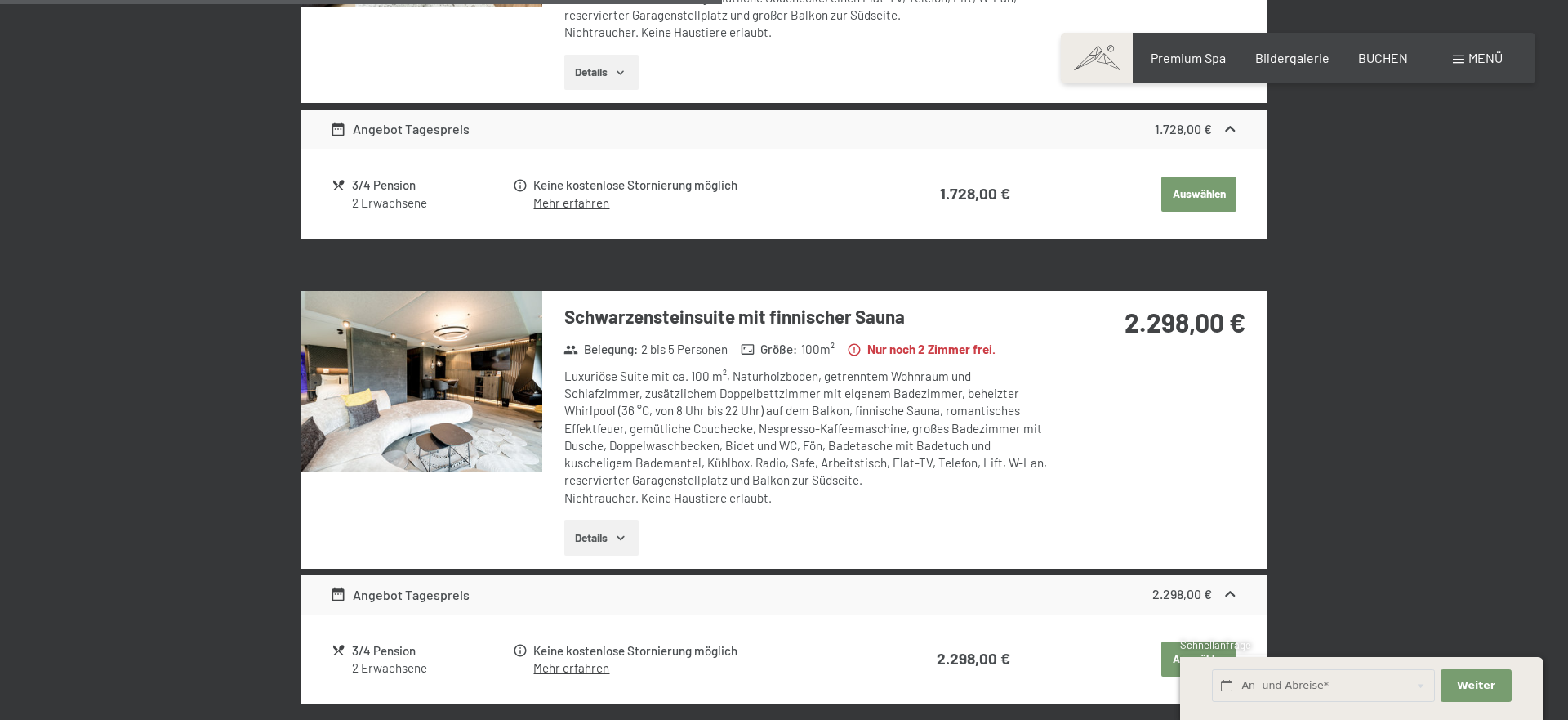
click at [485, 407] on img at bounding box center [421, 382] width 241 height 182
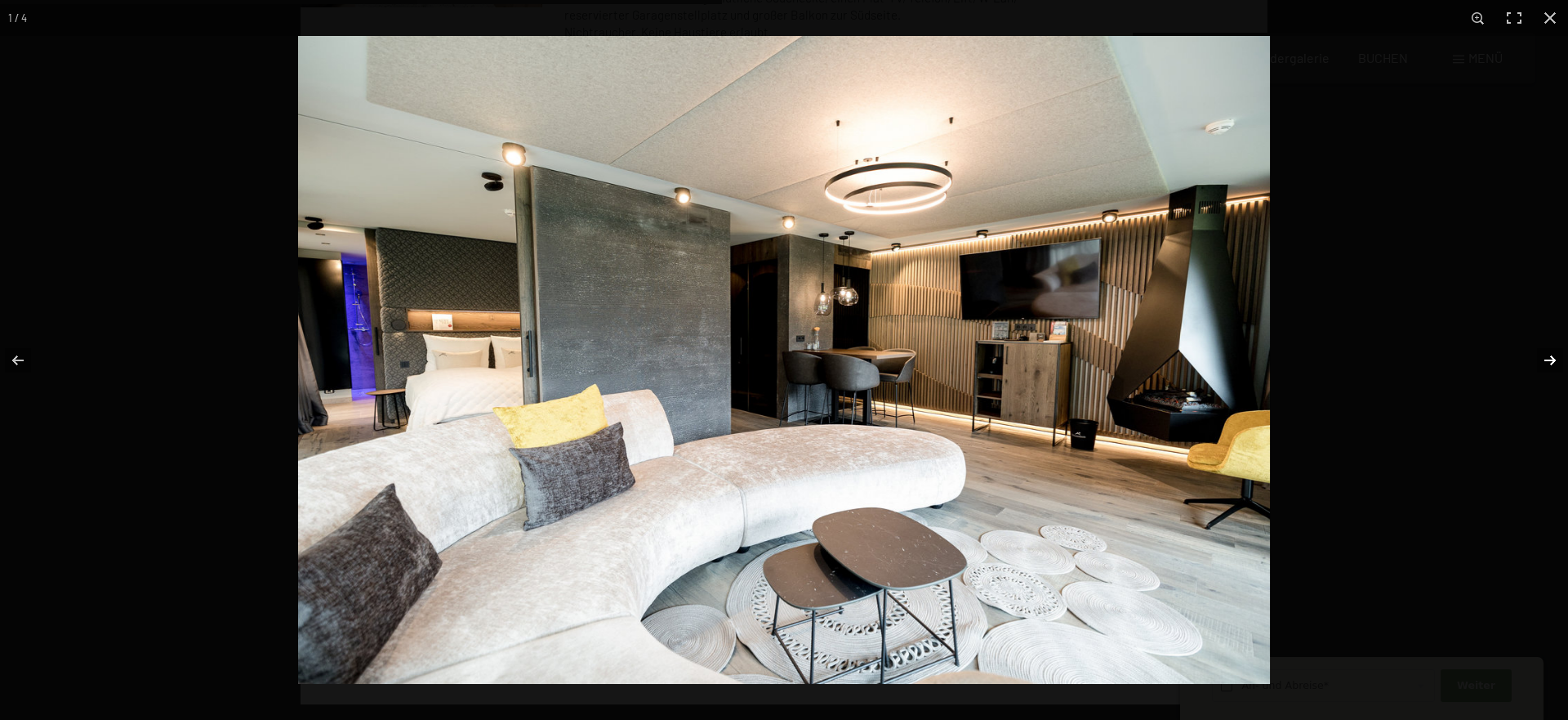
click at [1542, 355] on button "button" at bounding box center [1539, 360] width 57 height 82
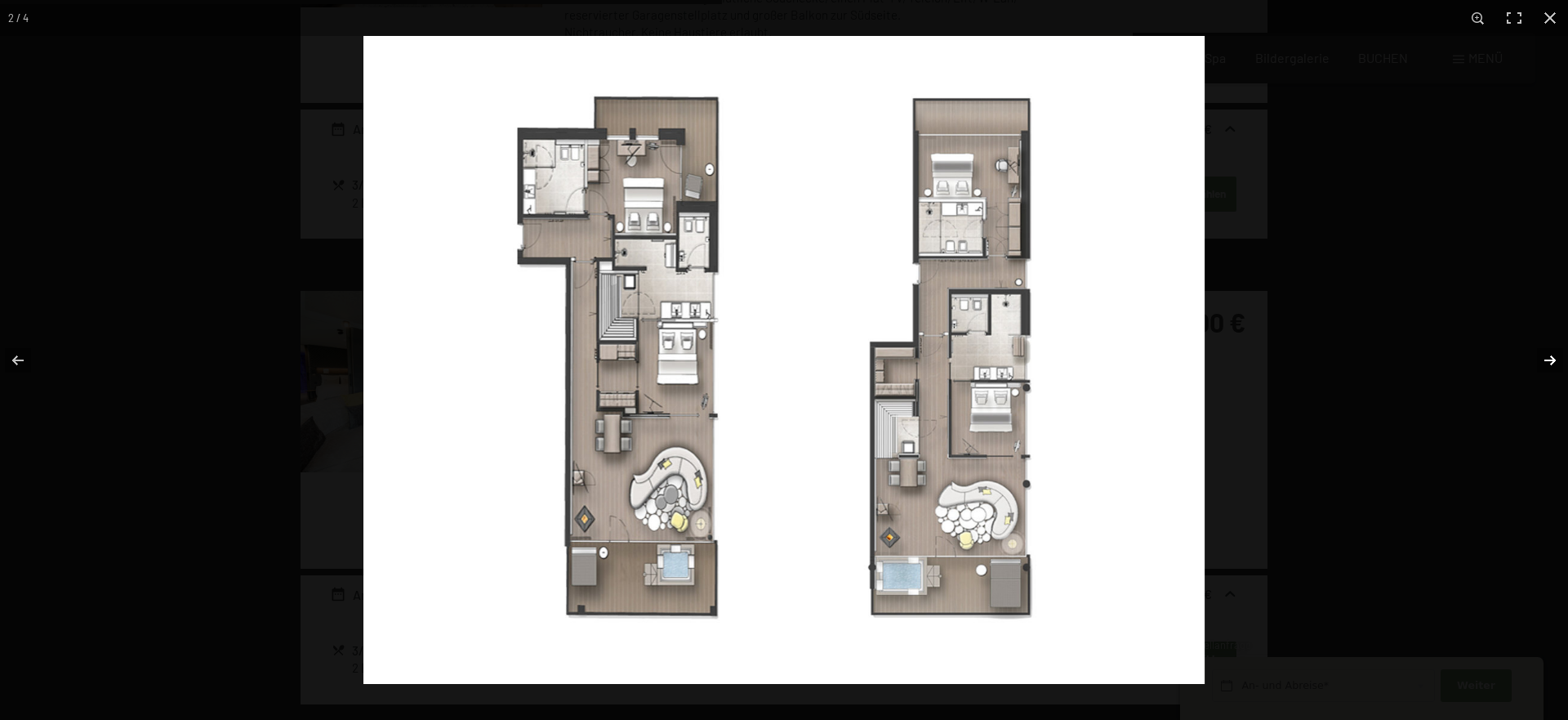
click at [1542, 355] on button "button" at bounding box center [1539, 360] width 57 height 82
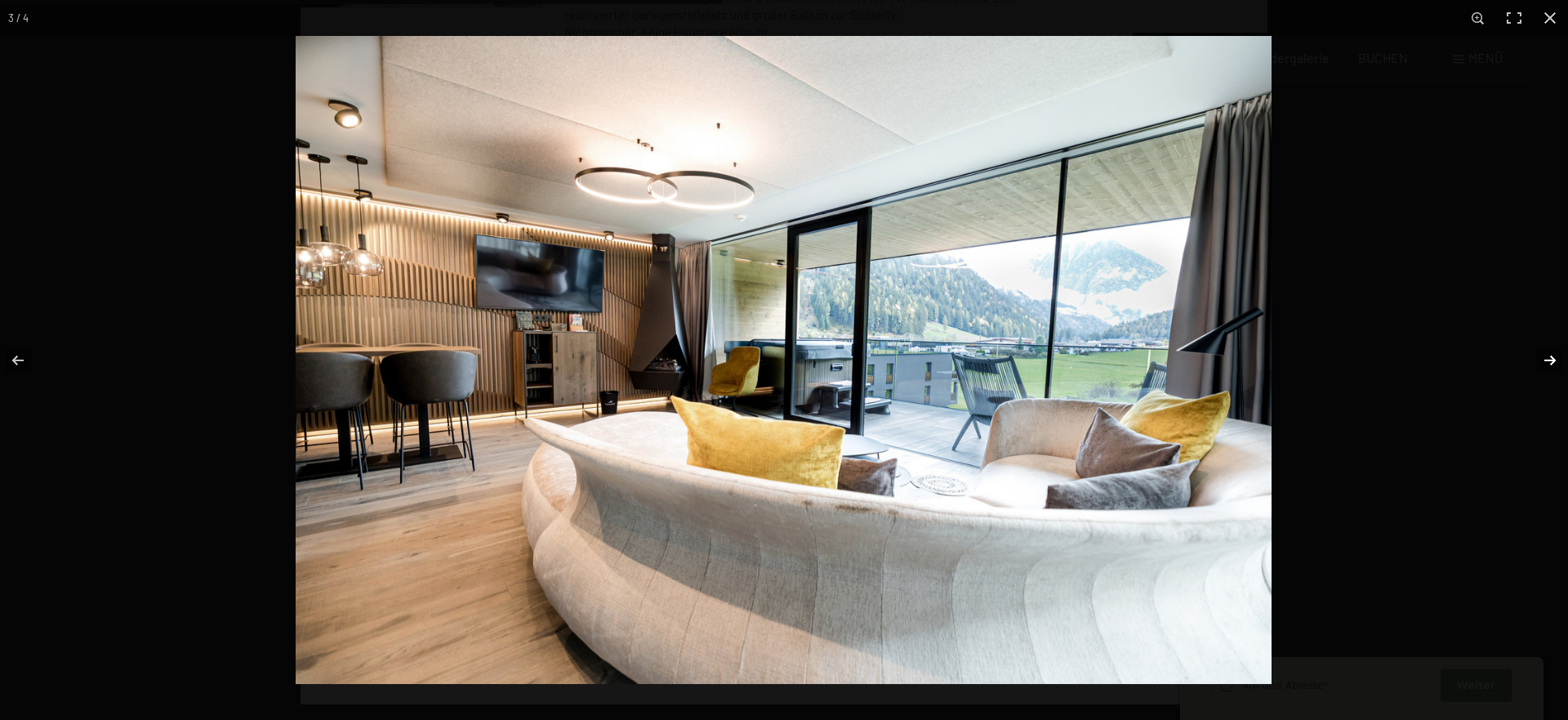
click at [1542, 355] on button "button" at bounding box center [1539, 360] width 57 height 82
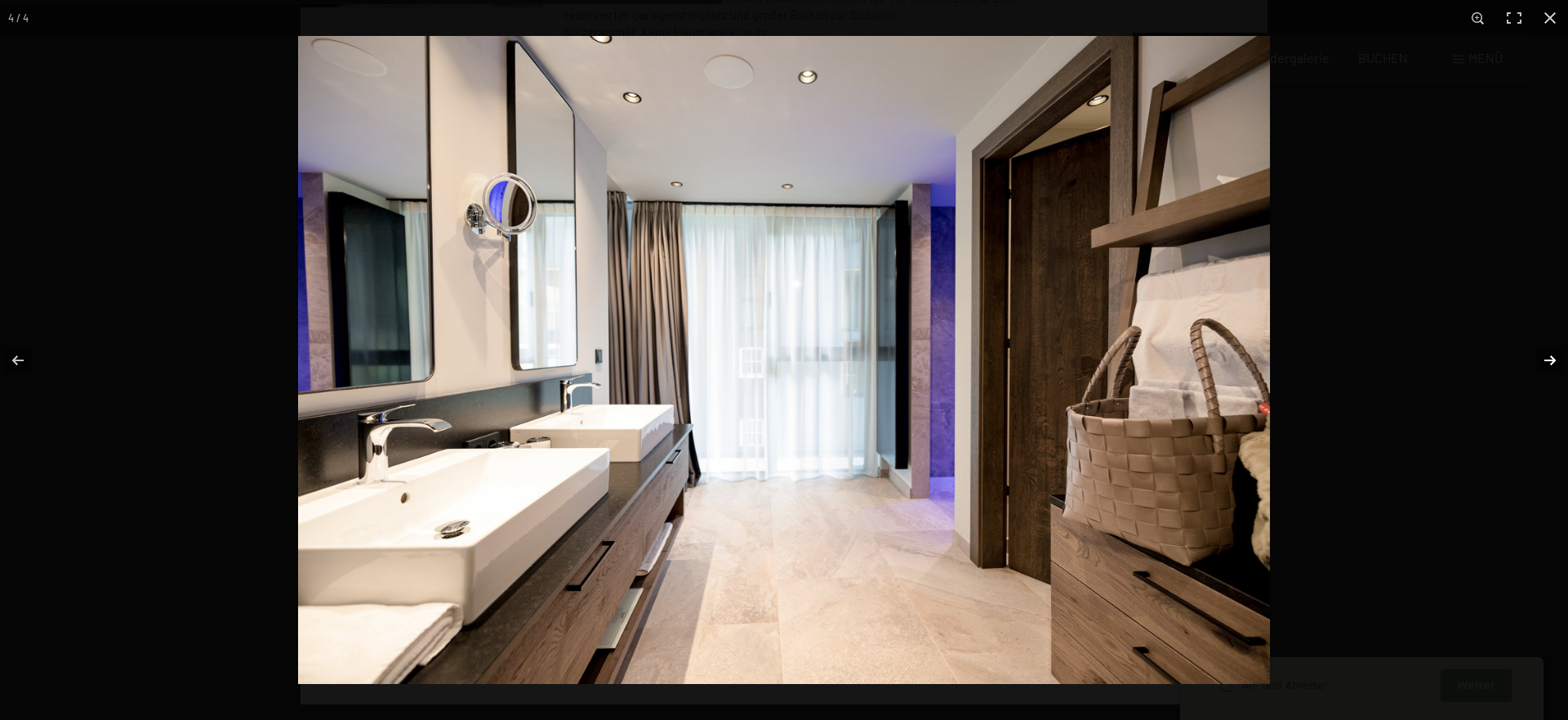
click at [1542, 355] on button "button" at bounding box center [1539, 360] width 57 height 82
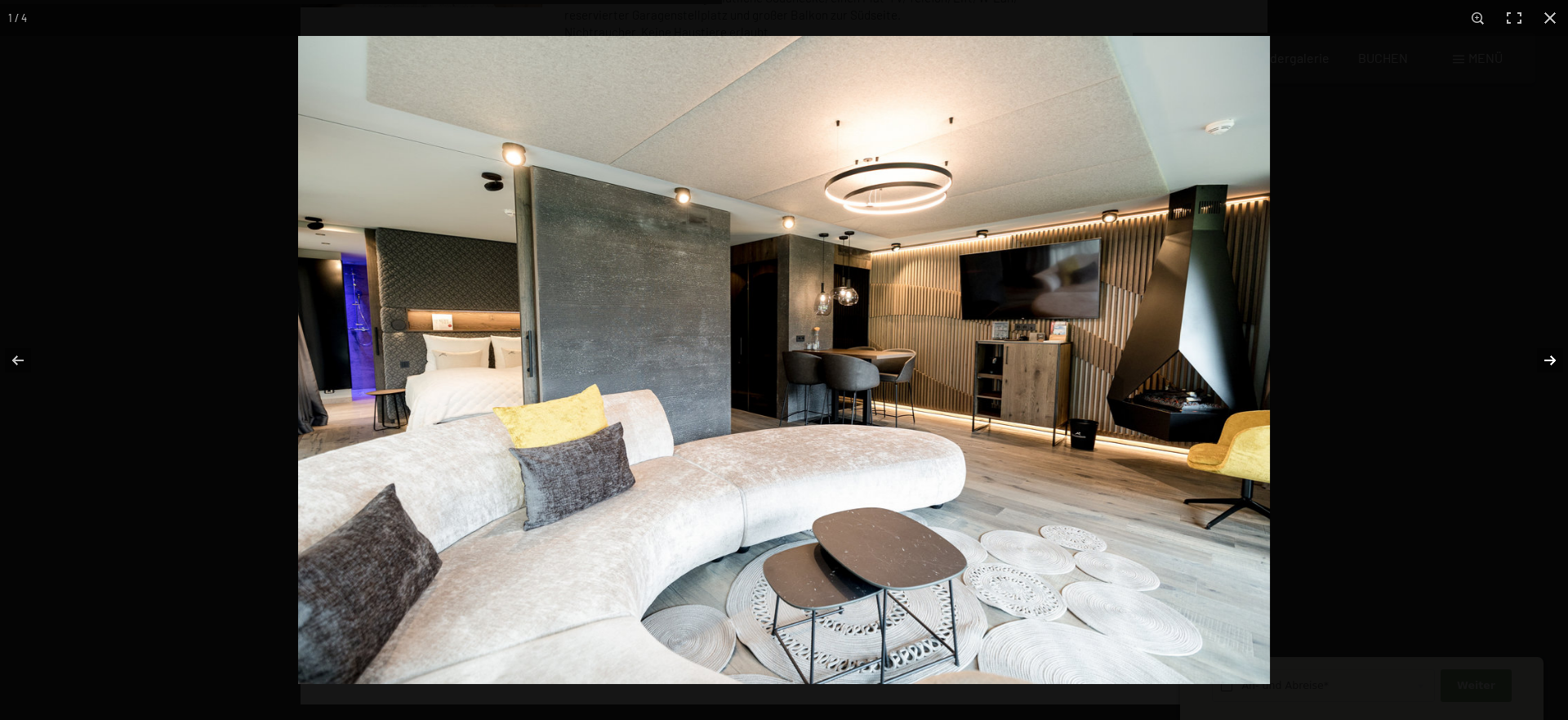
click at [1542, 355] on button "button" at bounding box center [1539, 360] width 57 height 82
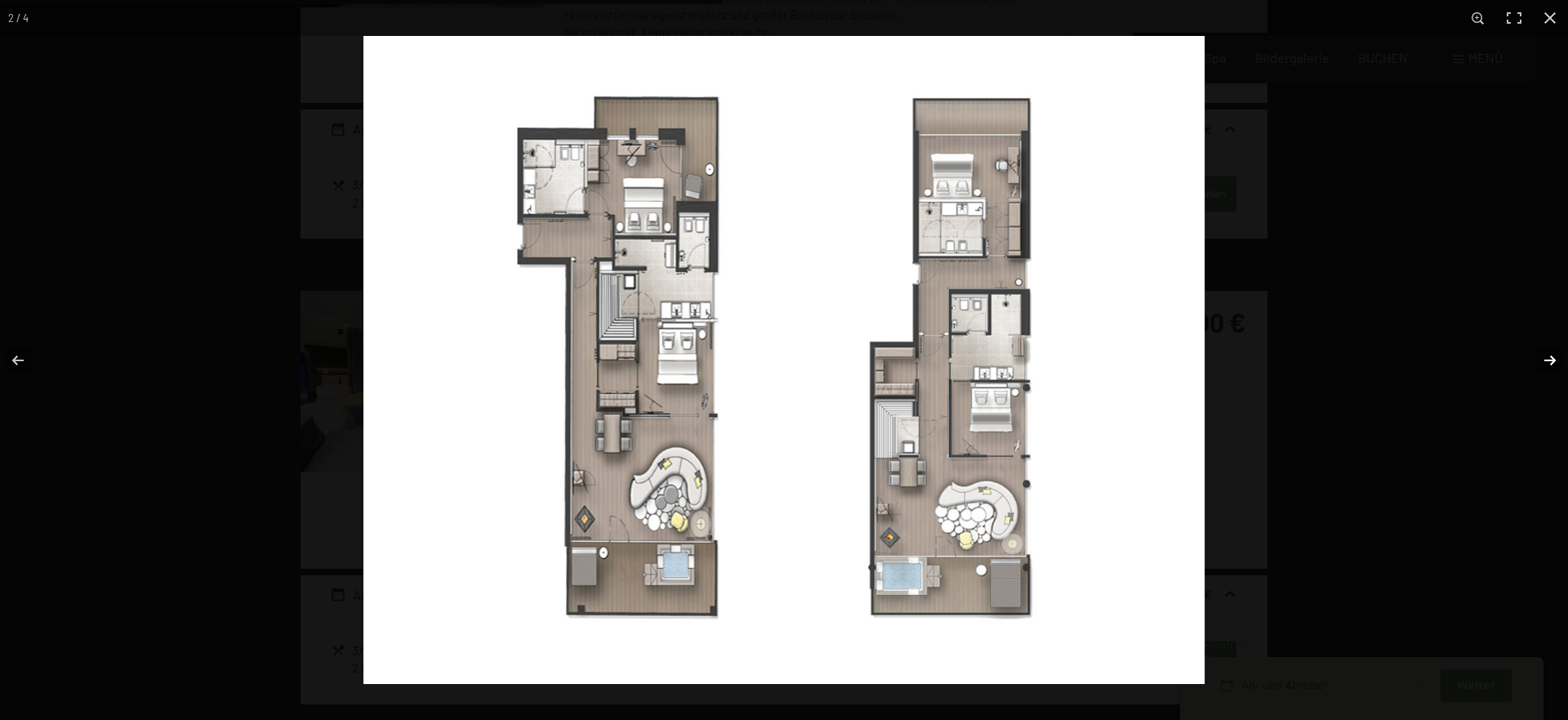
click at [1542, 355] on button "button" at bounding box center [1539, 360] width 57 height 82
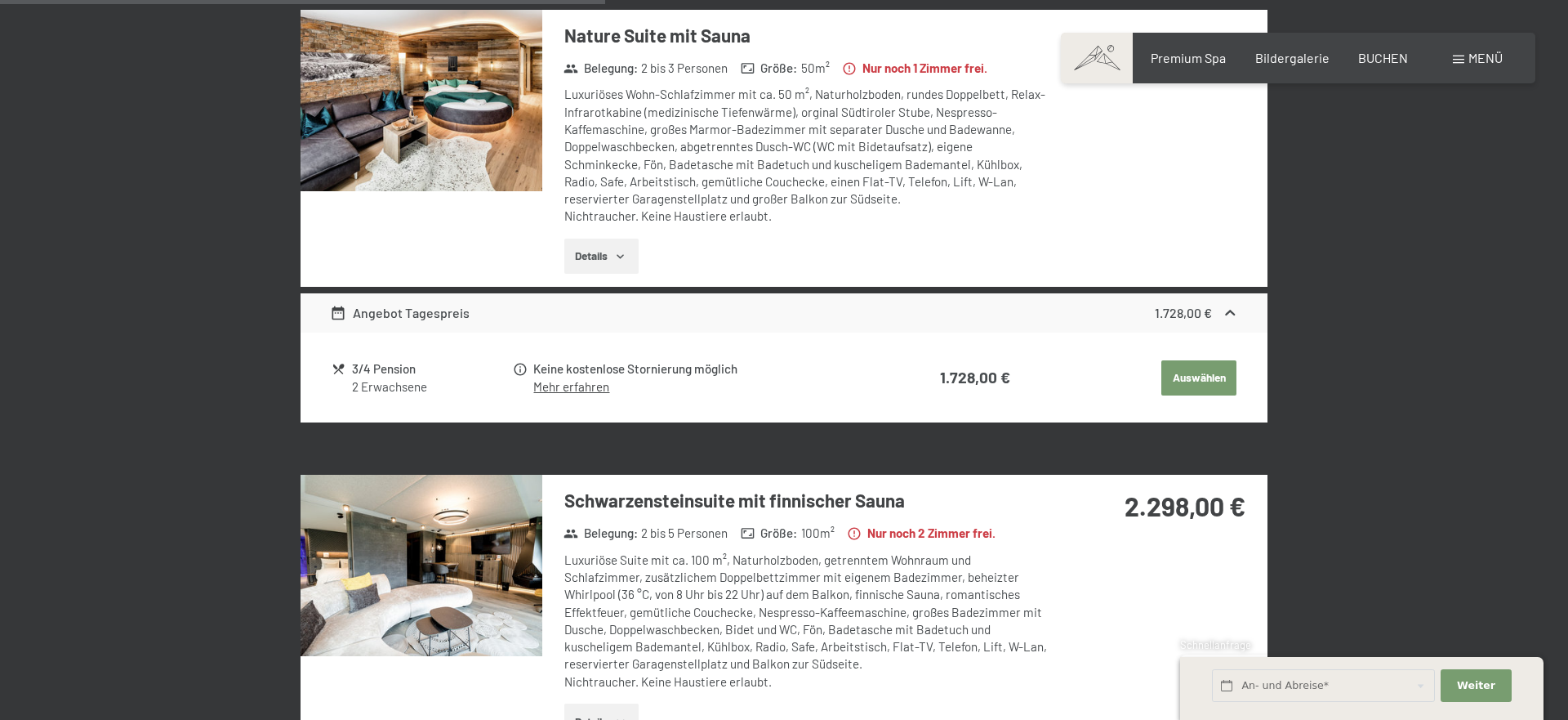
scroll to position [833, 0]
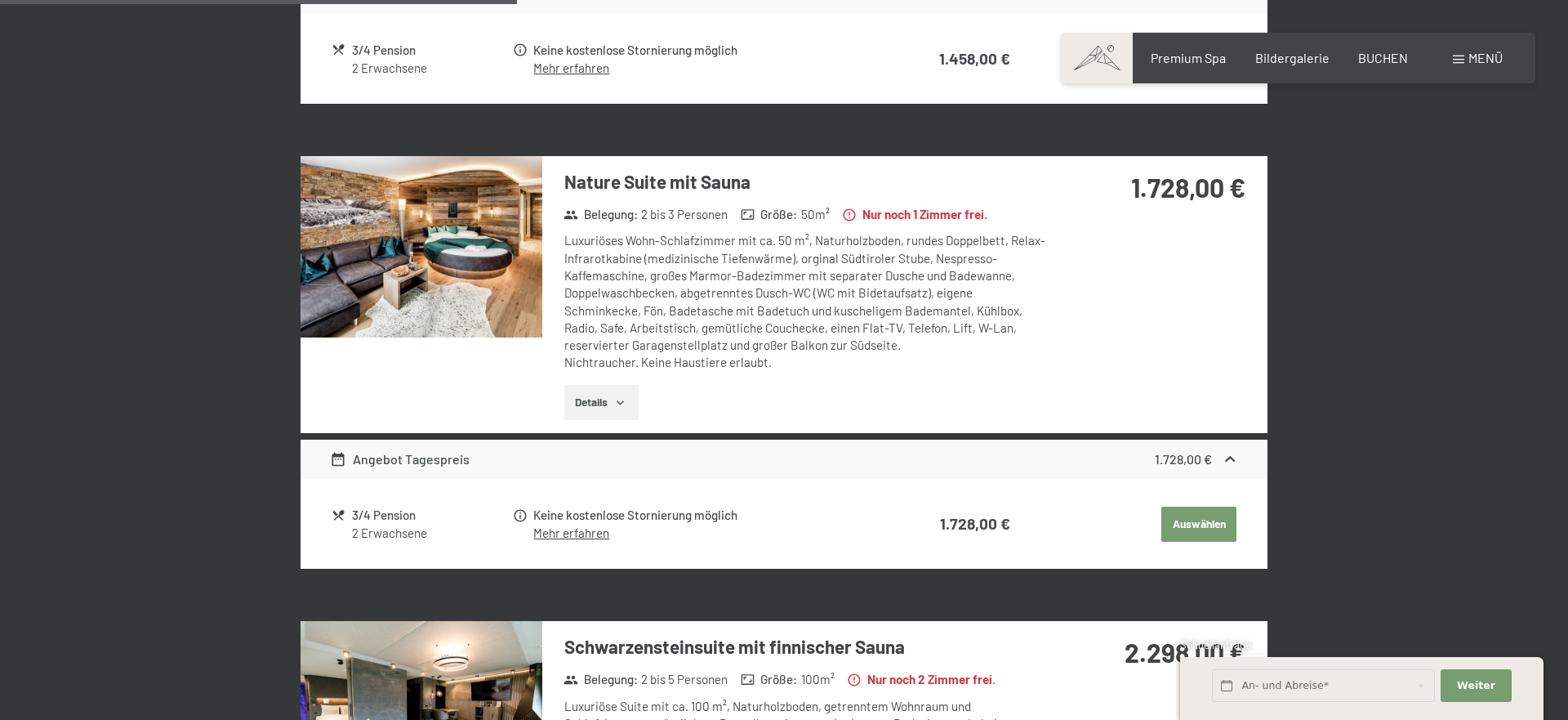
click at [464, 282] on img at bounding box center [421, 247] width 241 height 182
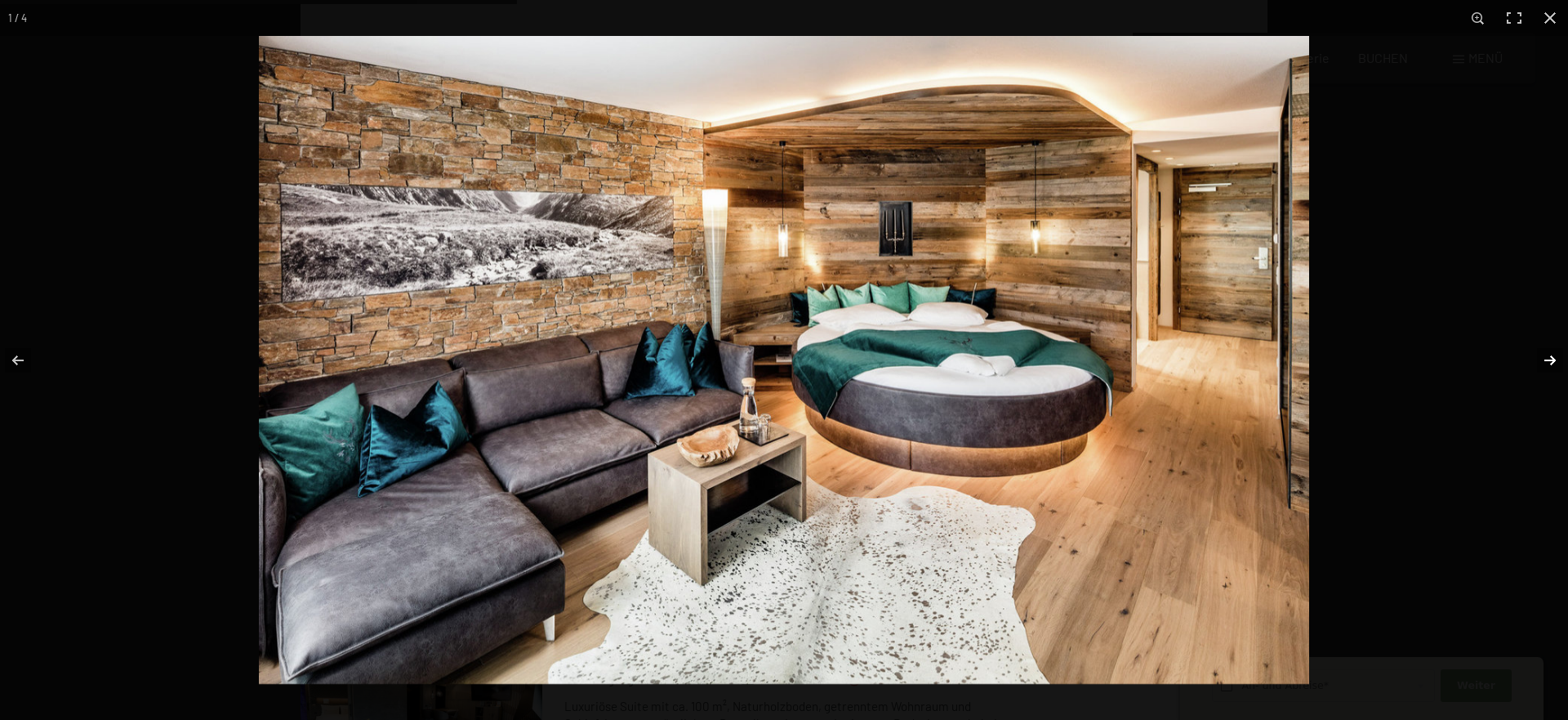
click at [1542, 360] on button "button" at bounding box center [1539, 360] width 57 height 82
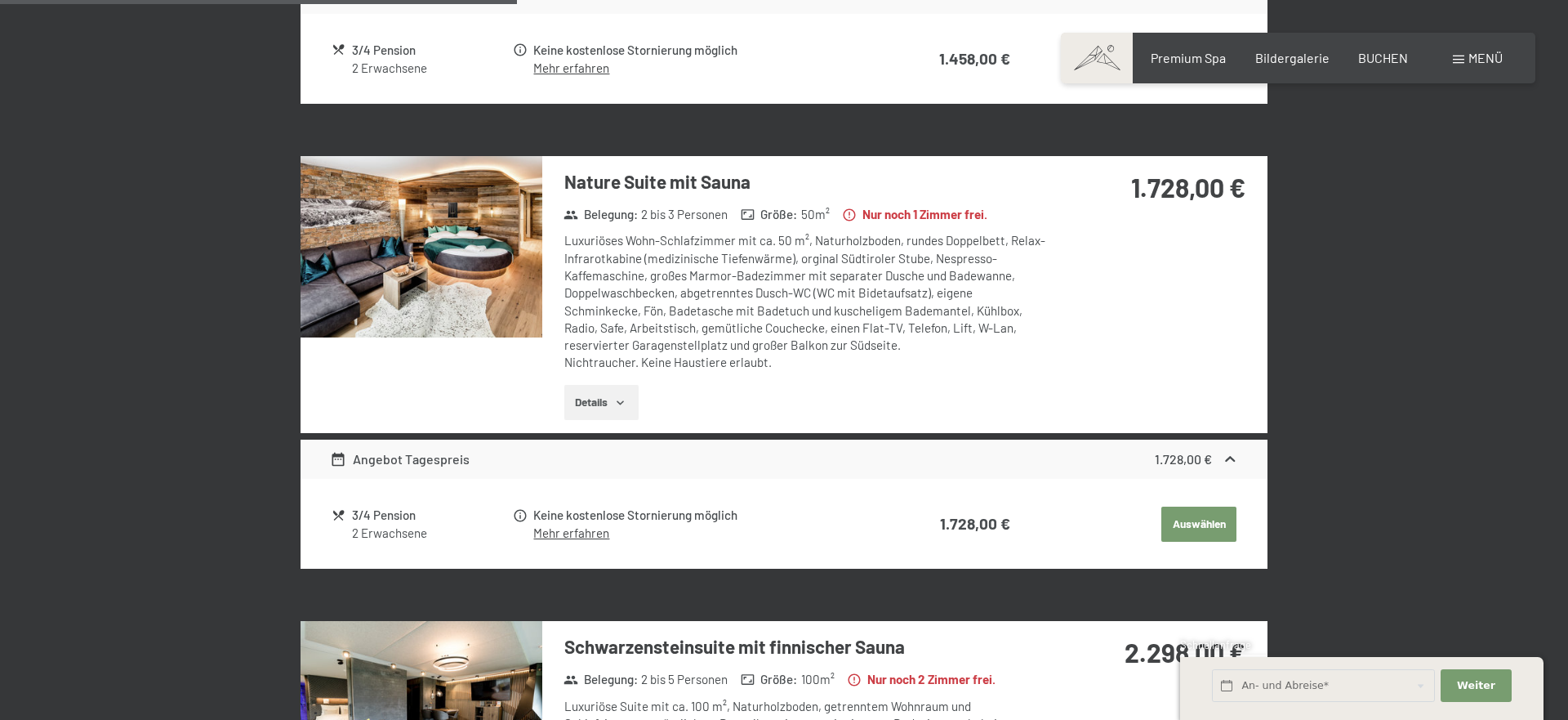
click at [790, 305] on div "Luxuriöses Wohn-Schlafzimmer mit ca. 50 m², Naturholzboden, rundes Doppelbett, …" at bounding box center [808, 301] width 486 height 139
click at [615, 391] on button "Details" at bounding box center [602, 403] width 74 height 36
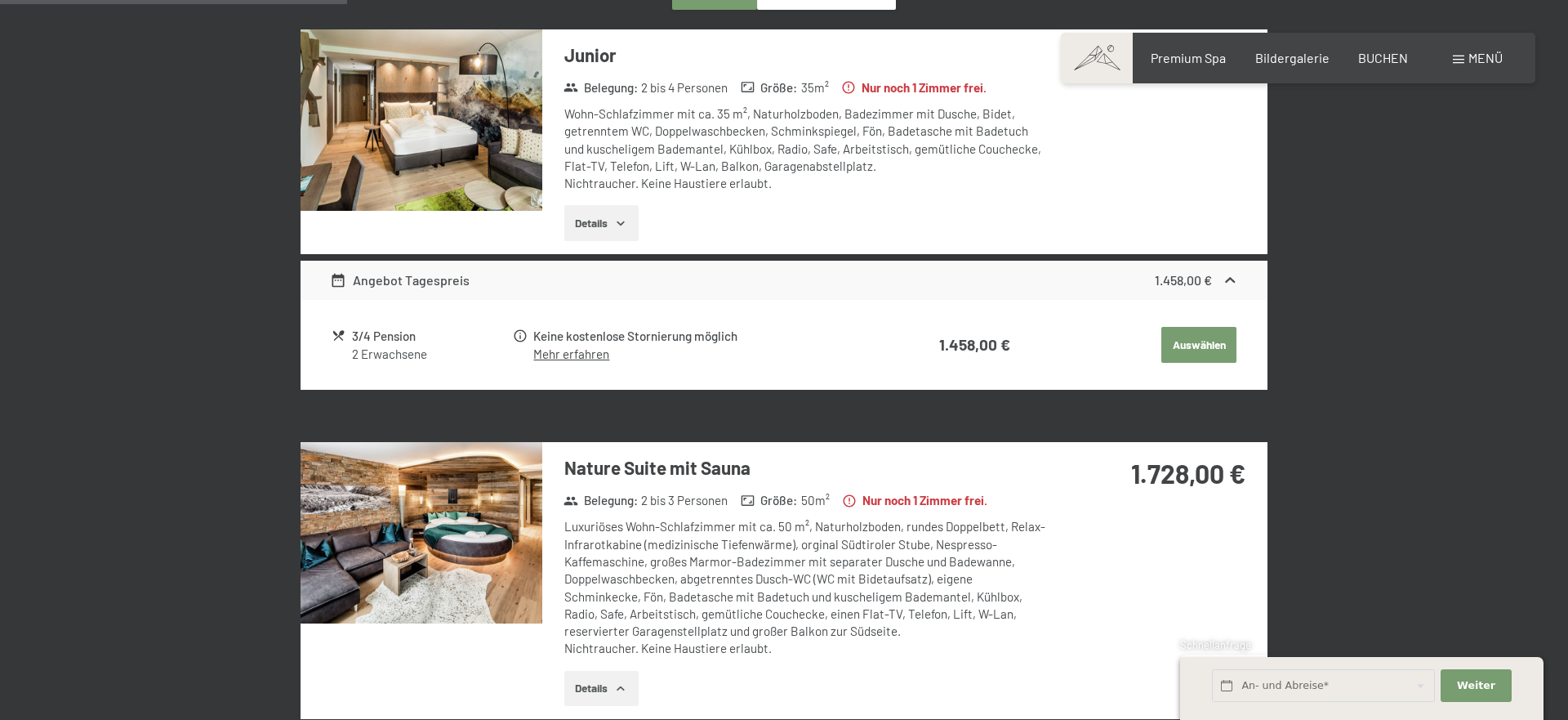
scroll to position [0, 0]
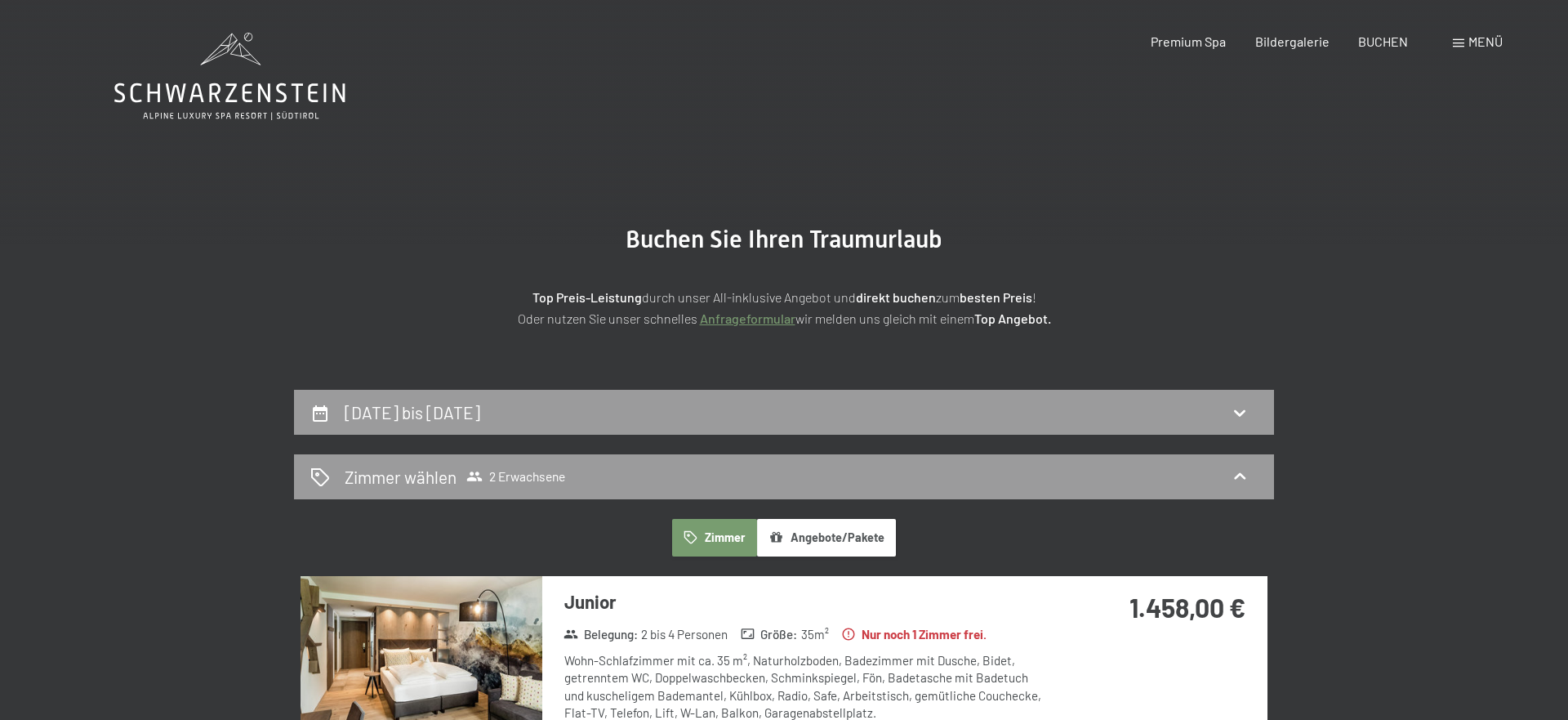
click at [204, 98] on icon at bounding box center [230, 76] width 231 height 87
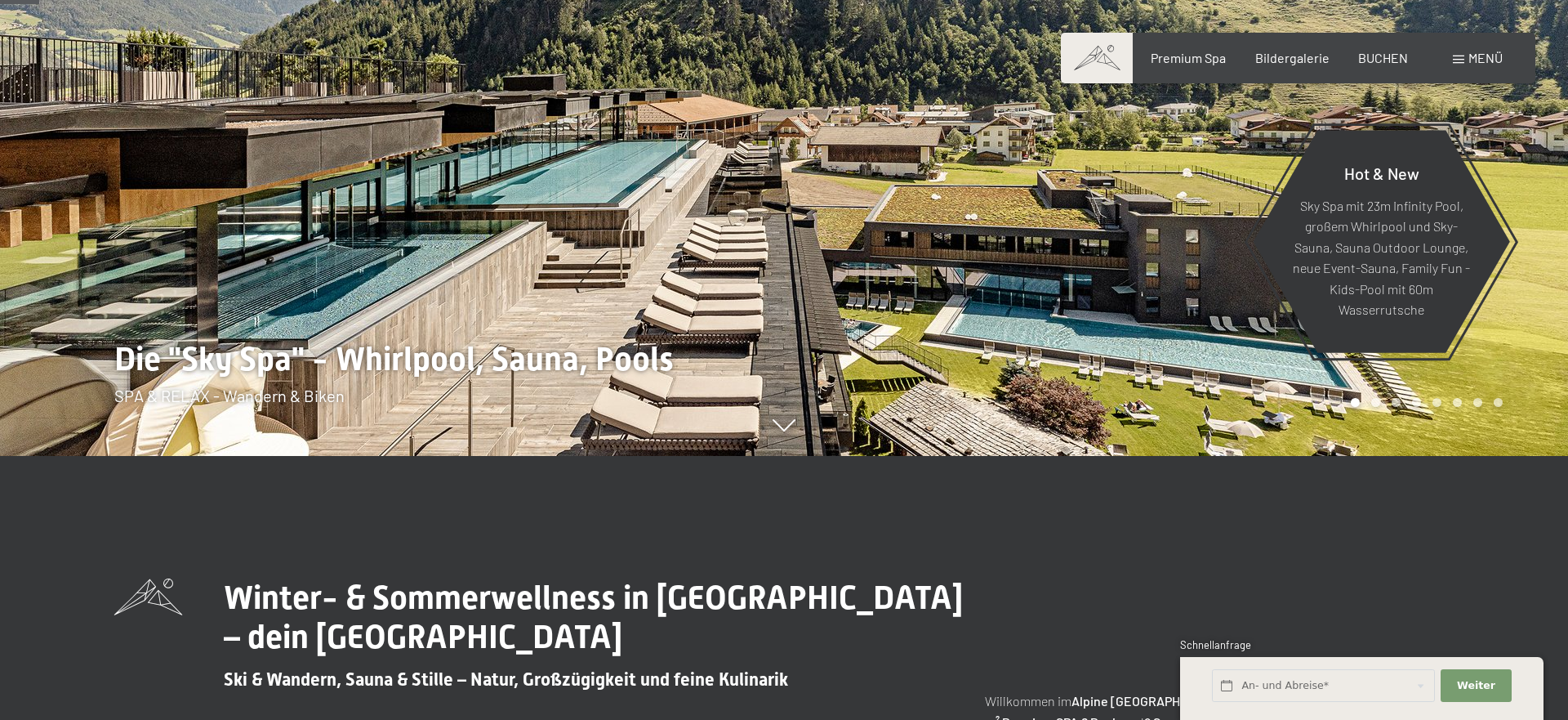
scroll to position [265, 0]
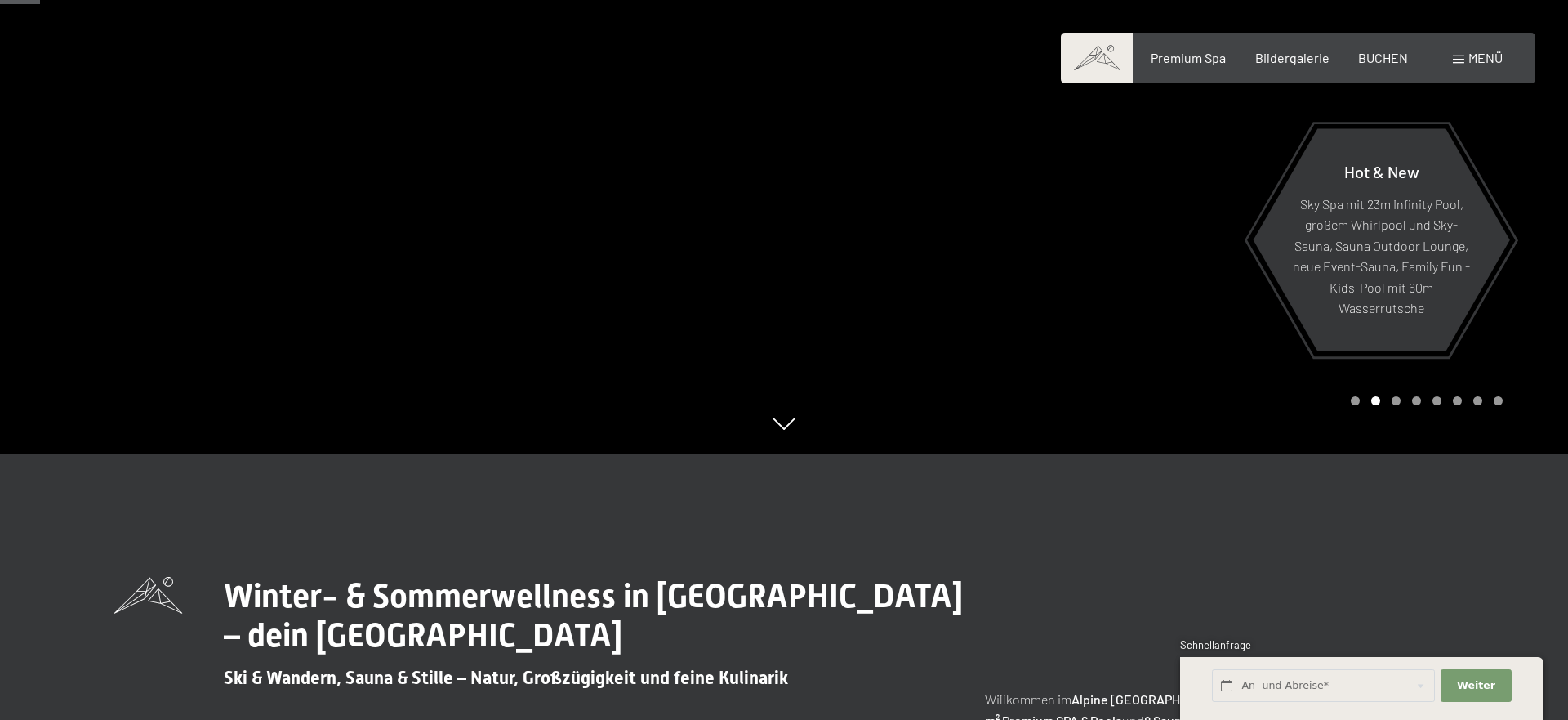
click at [1419, 399] on div "Carousel Page 4" at bounding box center [1416, 401] width 9 height 9
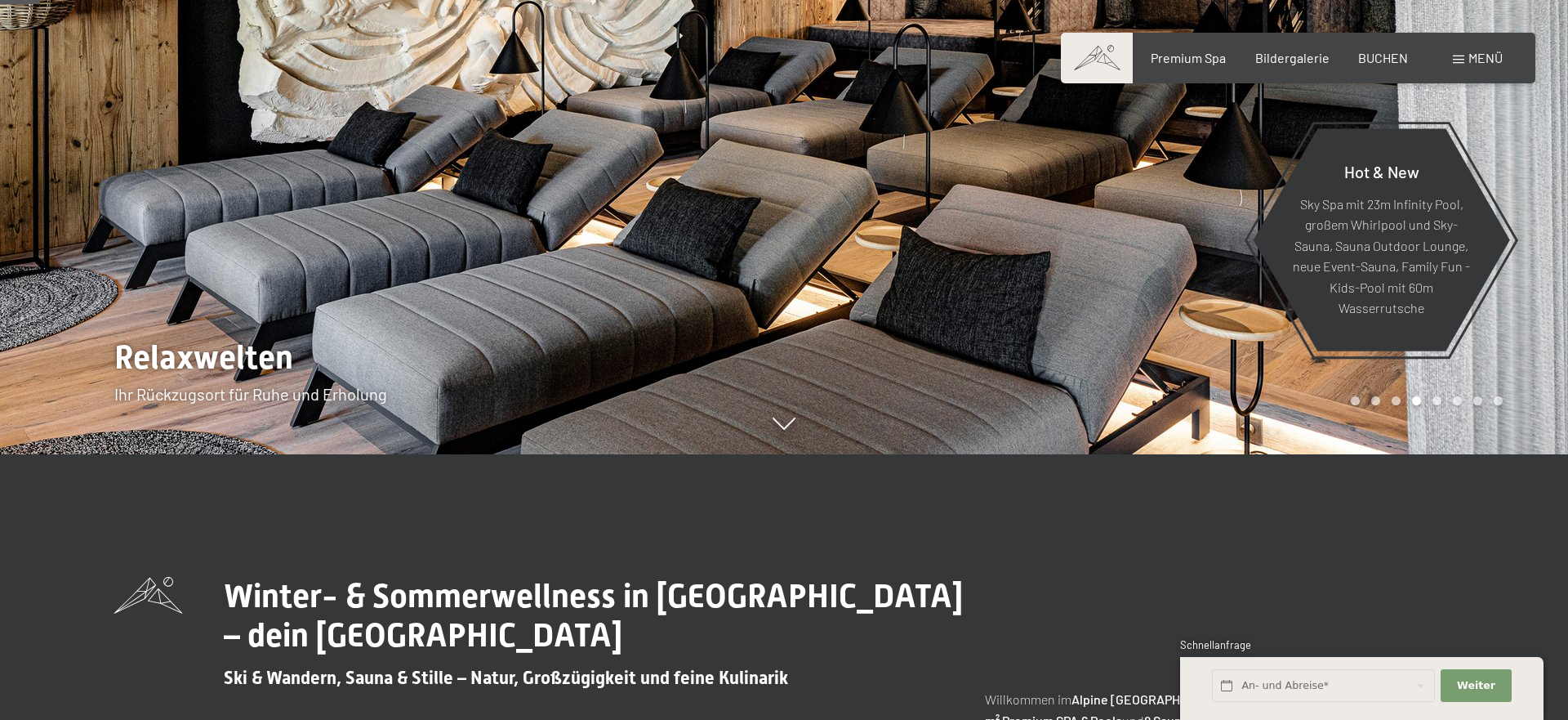
click at [1442, 399] on div "Carousel Pagination" at bounding box center [1424, 401] width 158 height 9
drag, startPoint x: 1439, startPoint y: 400, endPoint x: 1453, endPoint y: 398, distance: 14.1
click at [1441, 399] on div "Carousel Page 5" at bounding box center [1437, 401] width 9 height 9
click at [1453, 398] on div "Carousel Page 6" at bounding box center [1457, 401] width 9 height 9
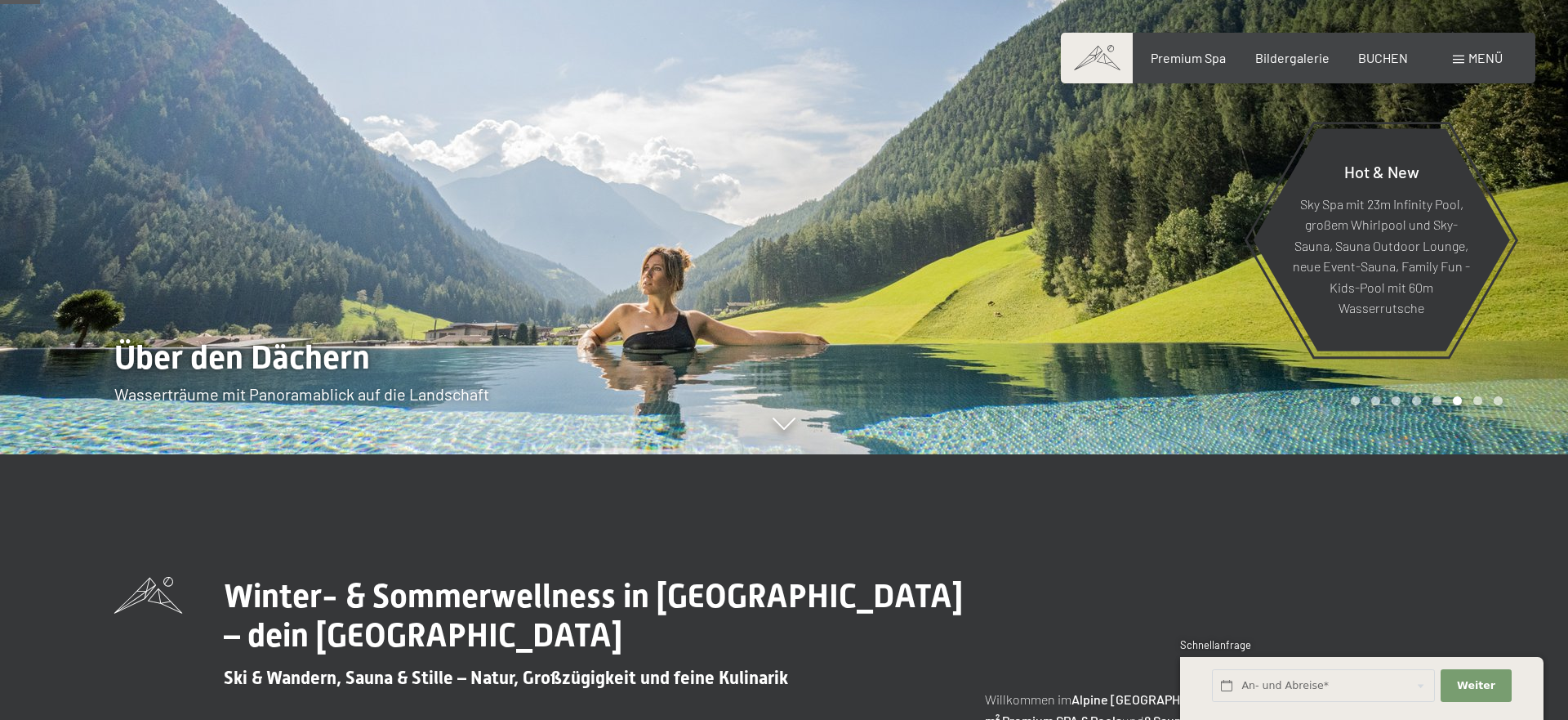
scroll to position [144, 0]
